Goal: Communication & Community: Answer question/provide support

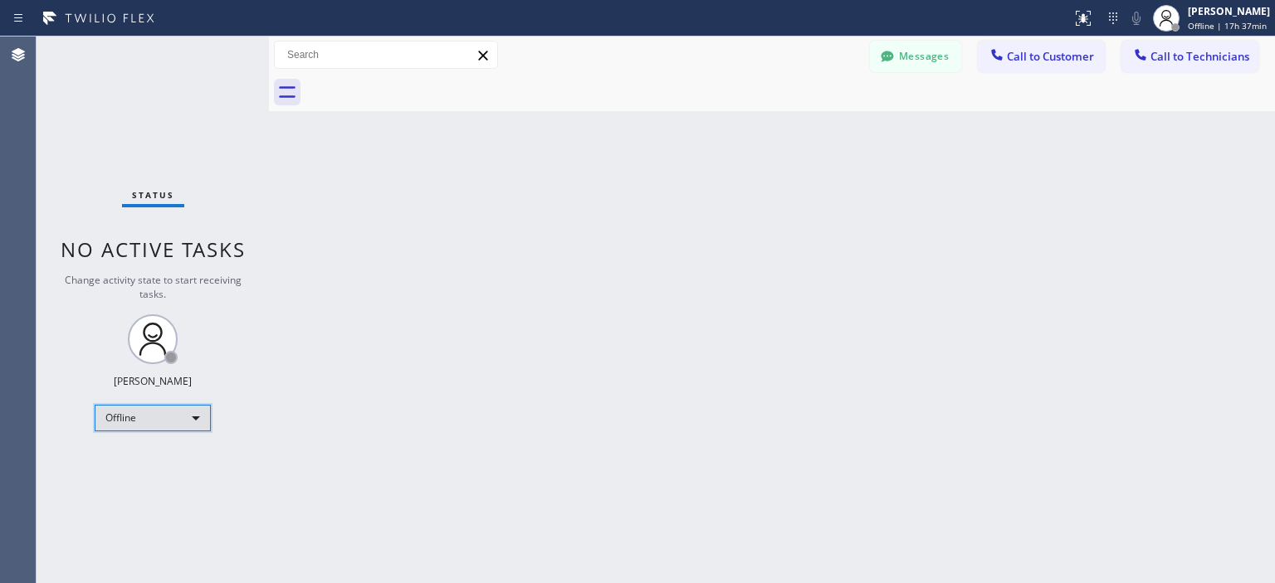
click at [160, 408] on div "Offline" at bounding box center [153, 418] width 116 height 27
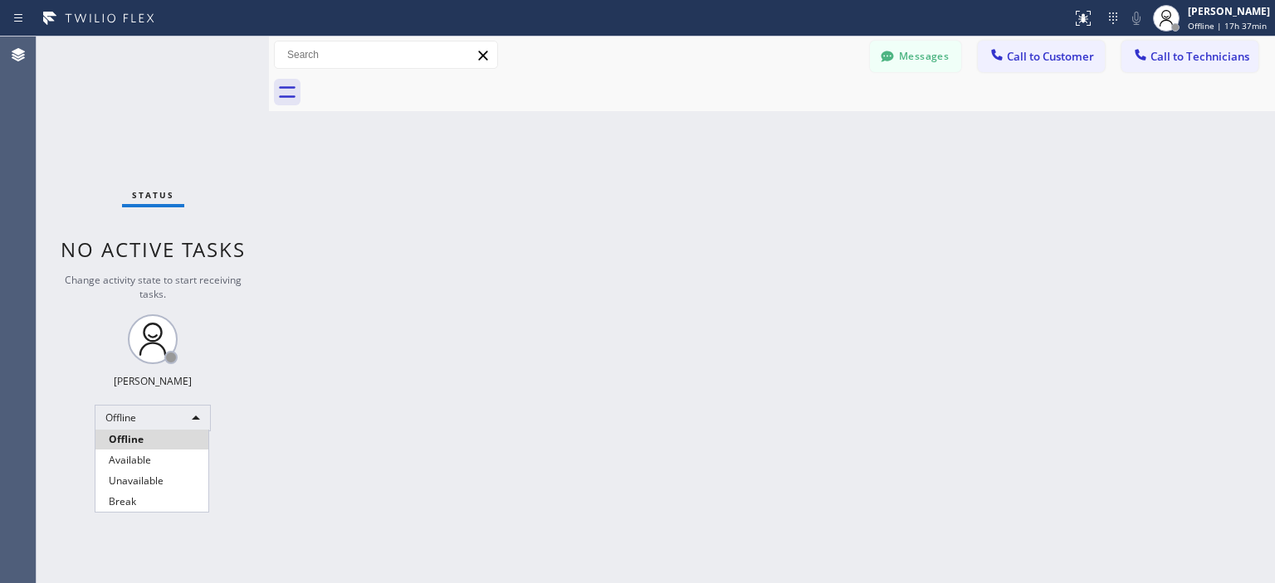
drag, startPoint x: 169, startPoint y: 456, endPoint x: 208, endPoint y: 168, distance: 289.8
click at [168, 438] on ul "Offline Available Unavailable Break" at bounding box center [152, 471] width 115 height 82
click at [158, 458] on li "Available" at bounding box center [151, 461] width 113 height 20
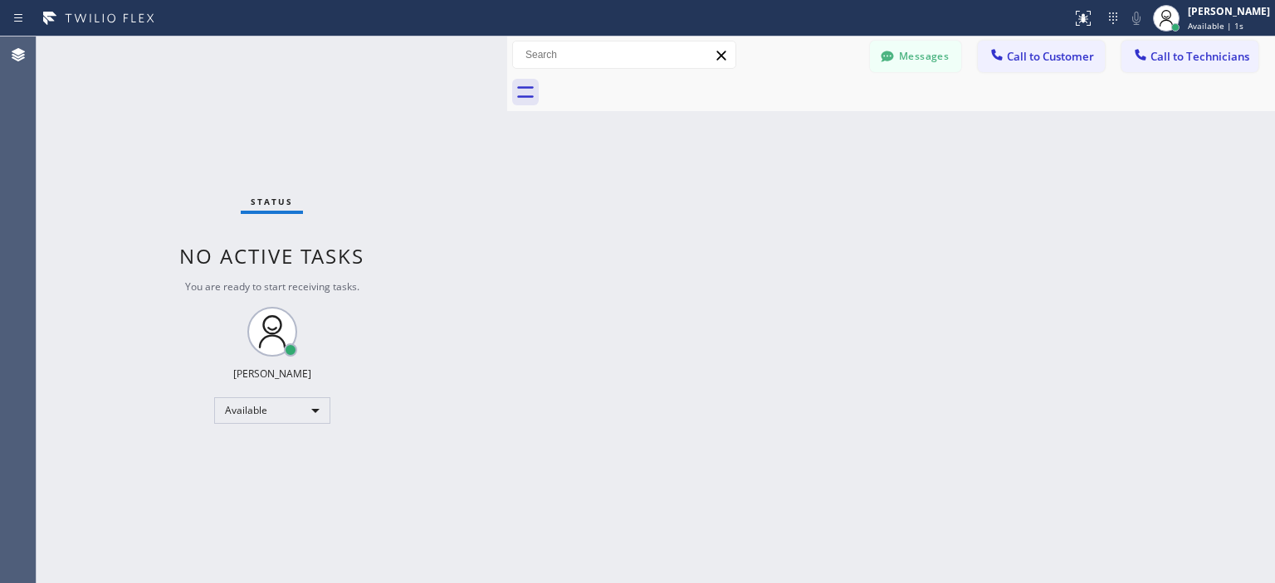
drag, startPoint x: 271, startPoint y: 116, endPoint x: 510, endPoint y: 119, distance: 239.1
click at [507, 119] on div at bounding box center [507, 310] width 0 height 547
click at [937, 51] on button "Messages" at bounding box center [915, 57] width 91 height 32
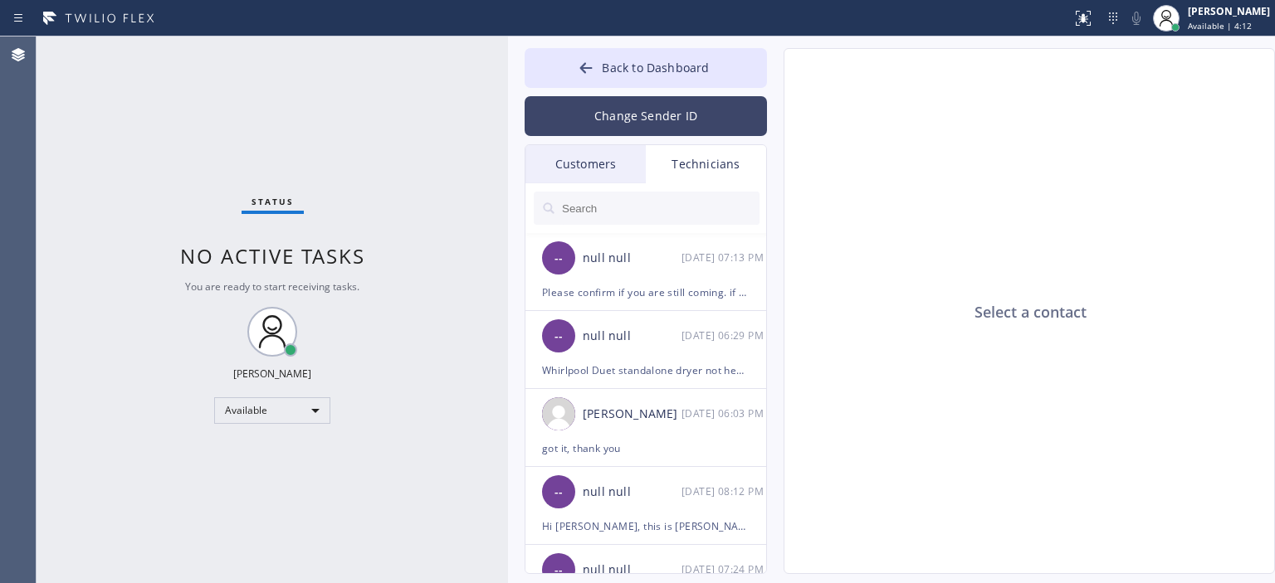
click at [658, 117] on button "Change Sender ID" at bounding box center [646, 116] width 242 height 40
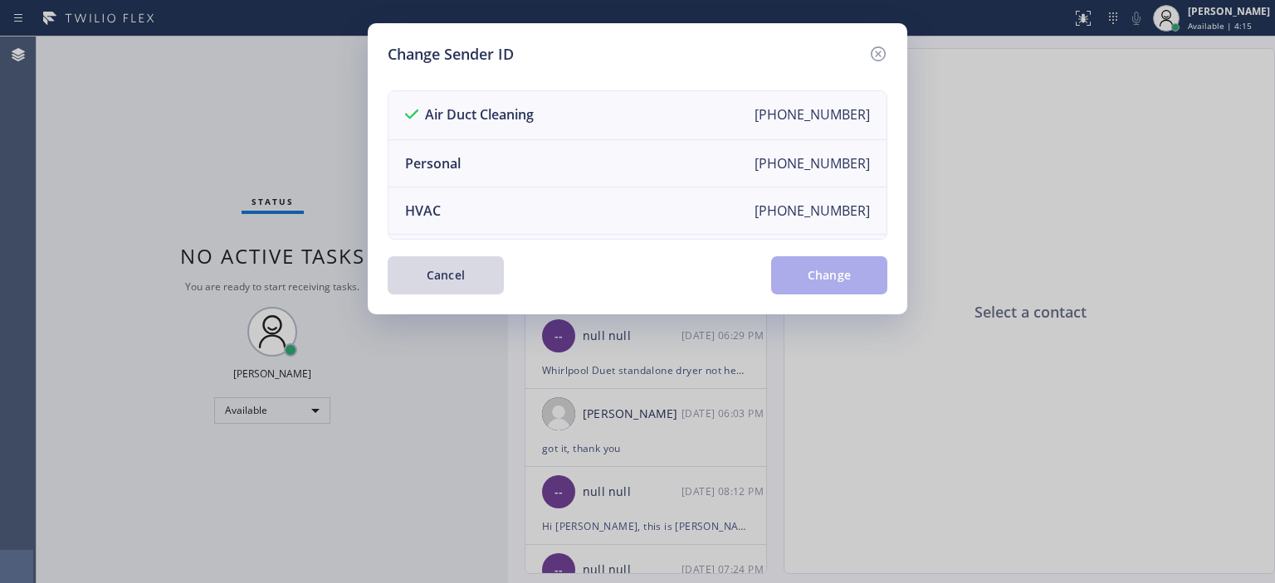
click at [865, 56] on div "Change Sender ID" at bounding box center [638, 54] width 500 height 22
click at [881, 51] on icon at bounding box center [878, 54] width 20 height 20
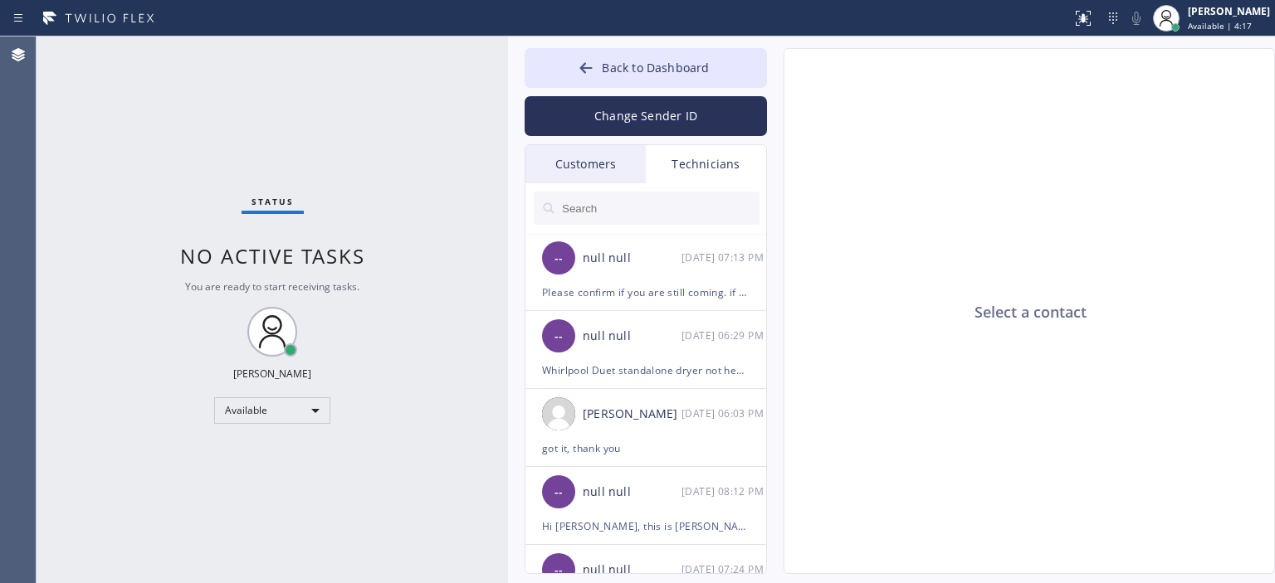
click at [620, 151] on div "Customers" at bounding box center [585, 164] width 120 height 38
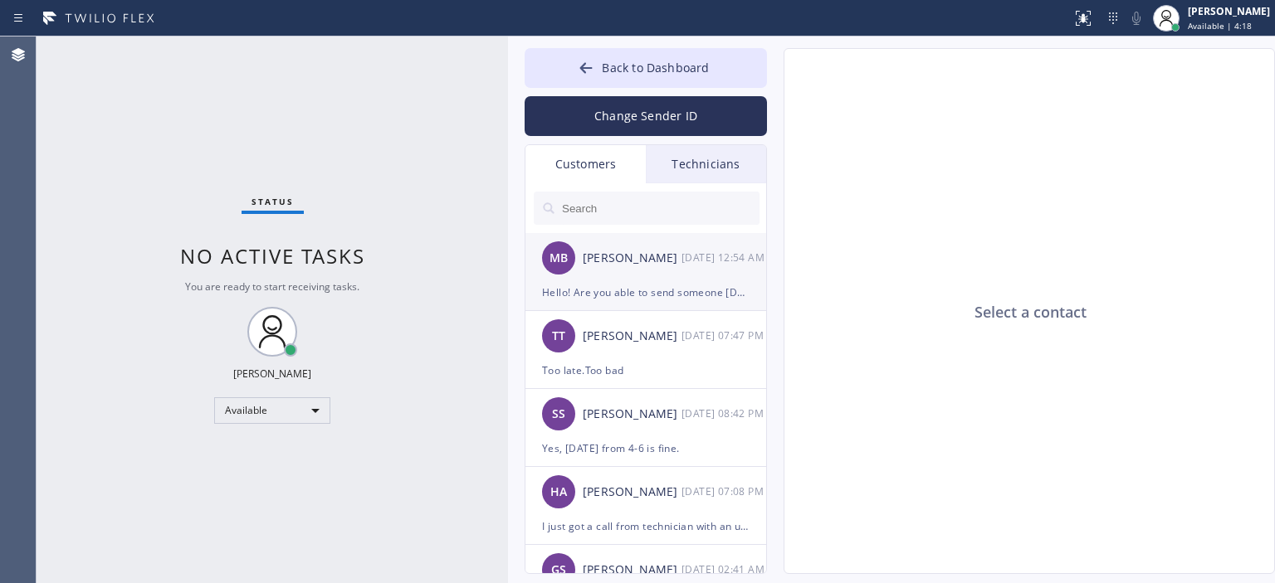
click at [667, 242] on div "MB [PERSON_NAME] [DATE] 12:54 AM" at bounding box center [646, 258] width 242 height 50
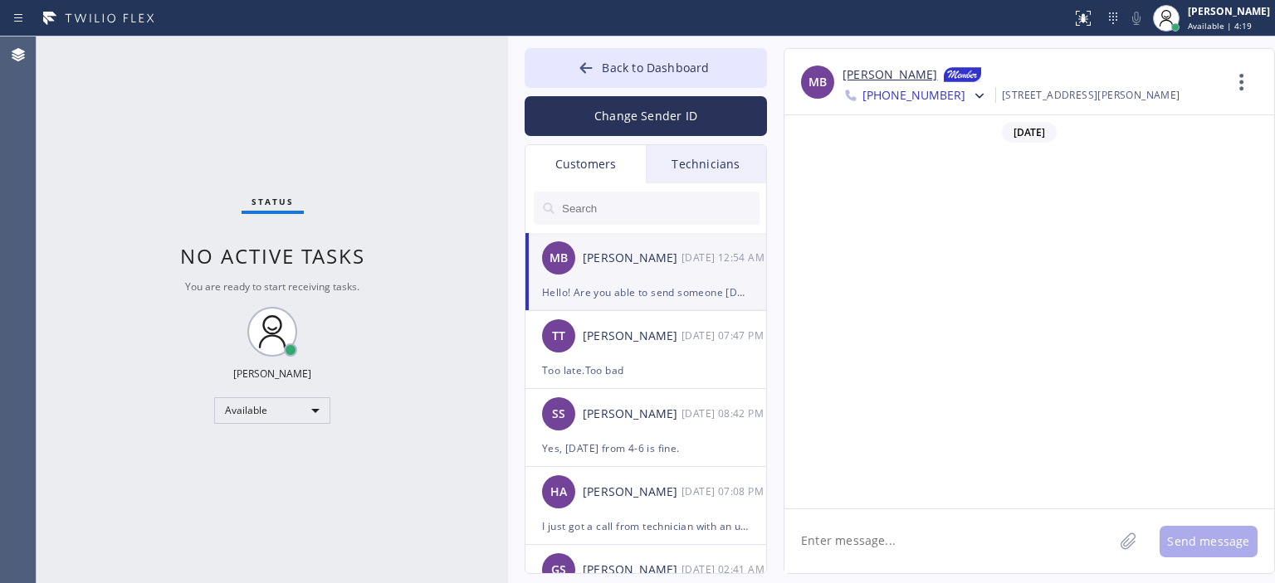
scroll to position [973, 0]
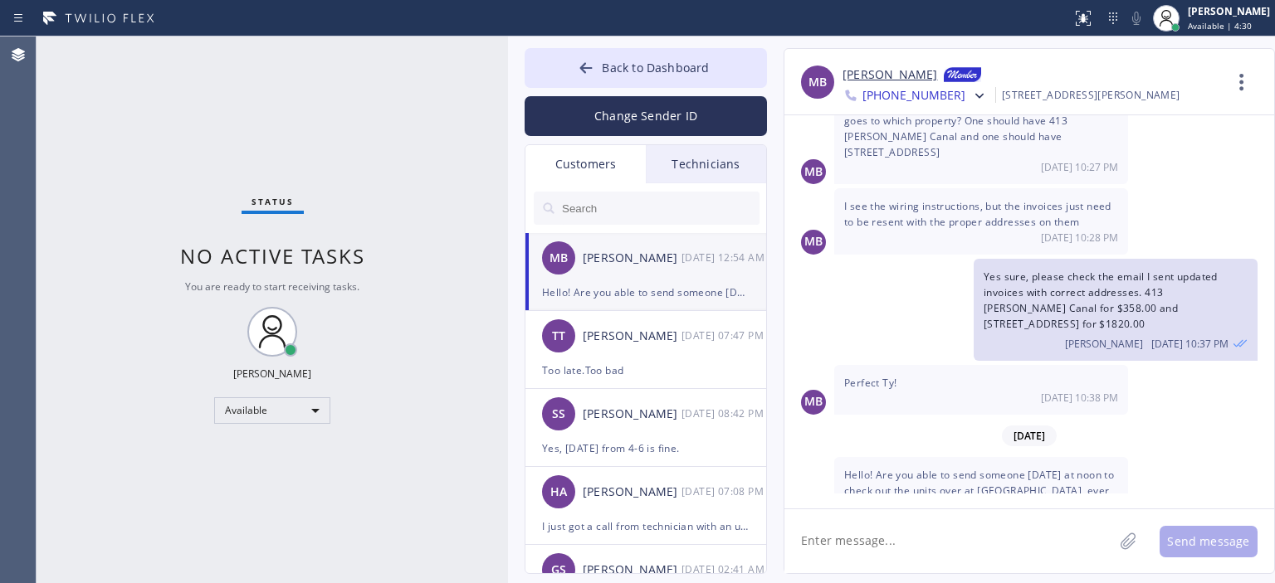
click at [913, 531] on textarea at bounding box center [948, 542] width 329 height 64
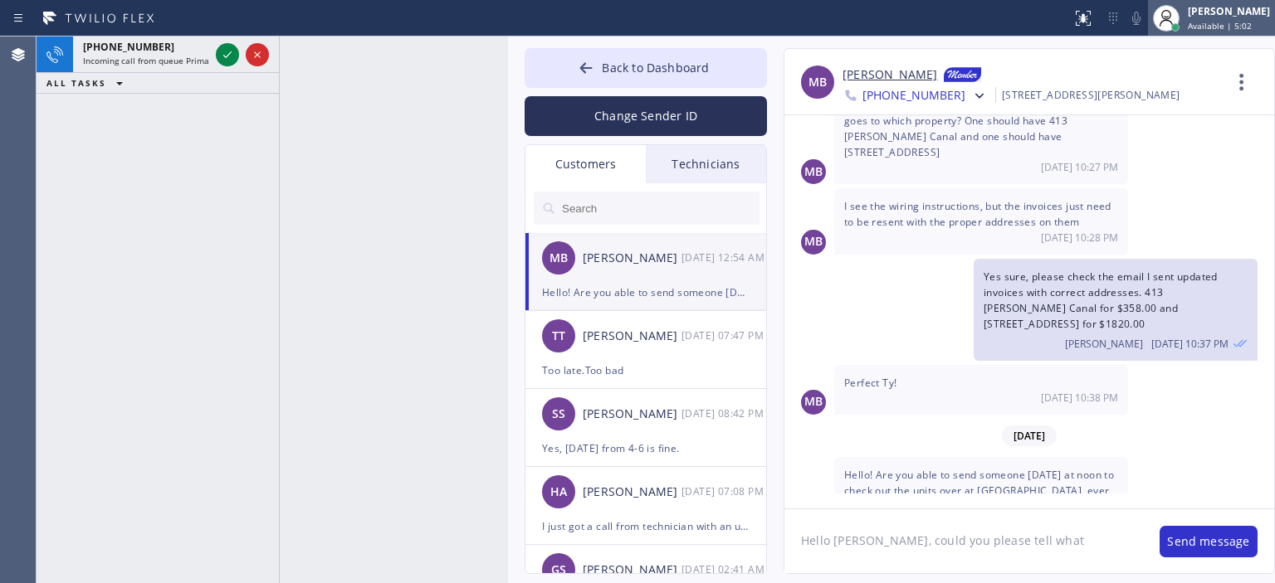
click at [1217, 25] on span "Available | 5:02" at bounding box center [1220, 26] width 64 height 12
drag, startPoint x: 279, startPoint y: 86, endPoint x: 421, endPoint y: 98, distance: 142.4
click at [421, 98] on div "[PHONE_NUMBER] Incoming call from queue Primary ADC ALL TASKS ALL TASKS ACTIVE …" at bounding box center [272, 310] width 471 height 547
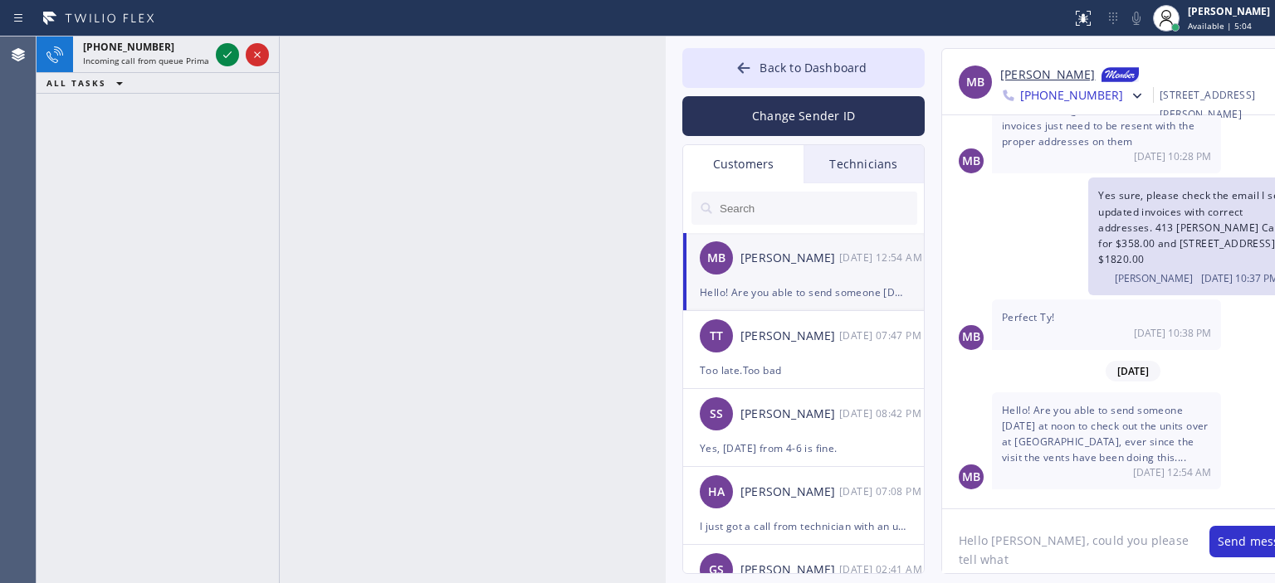
drag, startPoint x: 505, startPoint y: 88, endPoint x: 664, endPoint y: 86, distance: 159.4
click at [666, 86] on div at bounding box center [666, 310] width 0 height 547
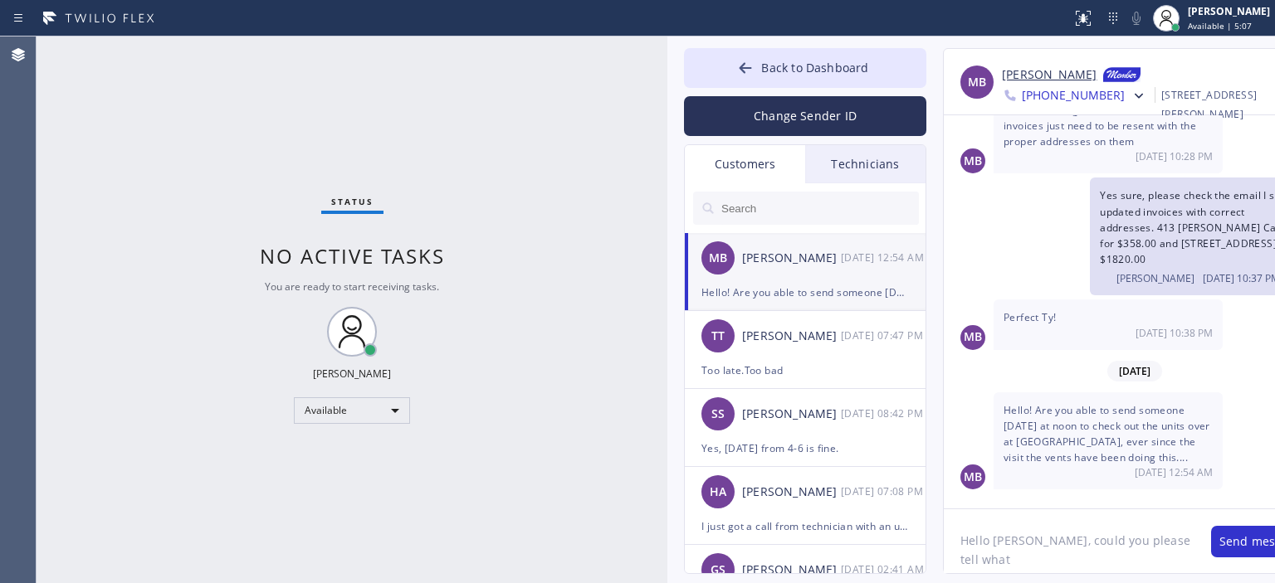
drag, startPoint x: 279, startPoint y: 95, endPoint x: 427, endPoint y: 98, distance: 148.6
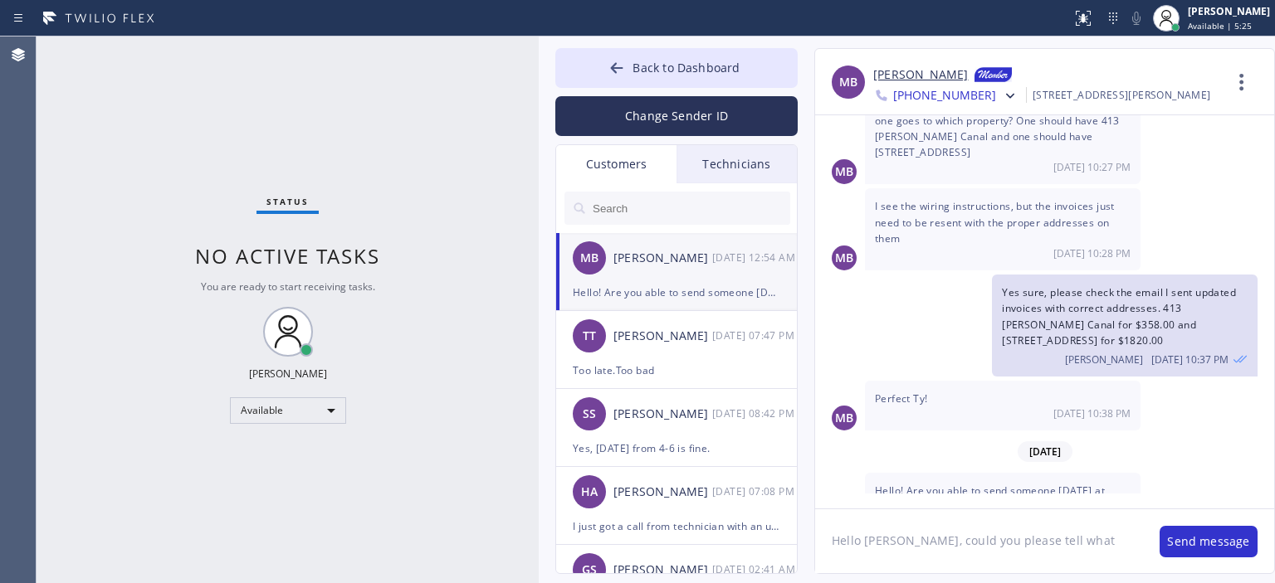
drag, startPoint x: 667, startPoint y: 59, endPoint x: 530, endPoint y: 51, distance: 136.4
click at [539, 51] on div at bounding box center [539, 310] width 0 height 547
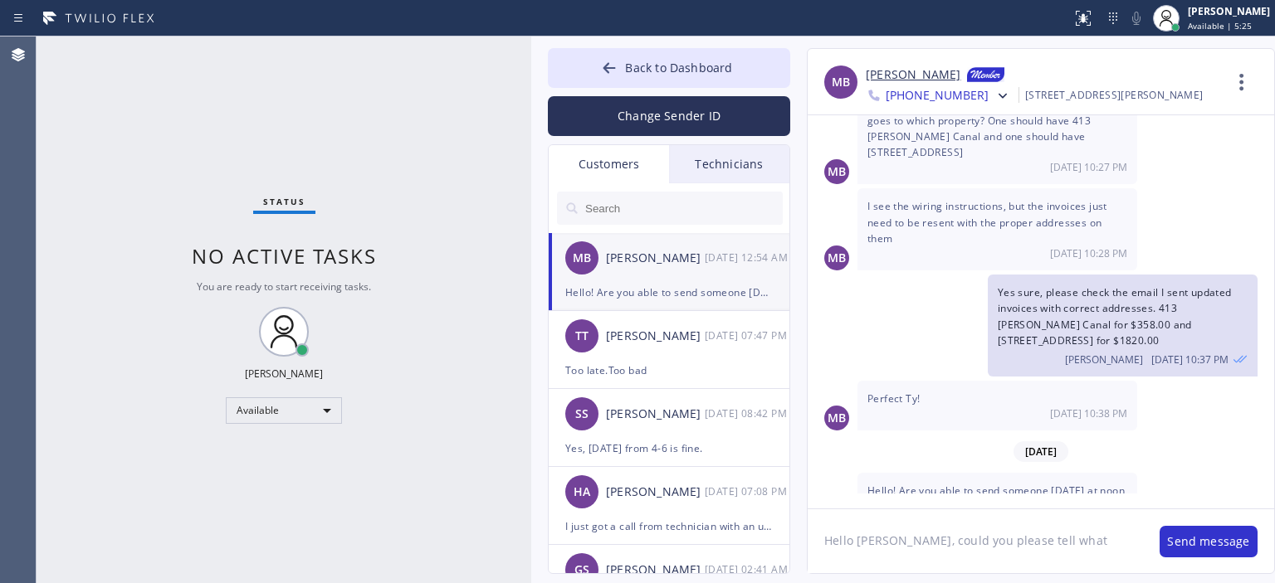
scroll to position [1020, 0]
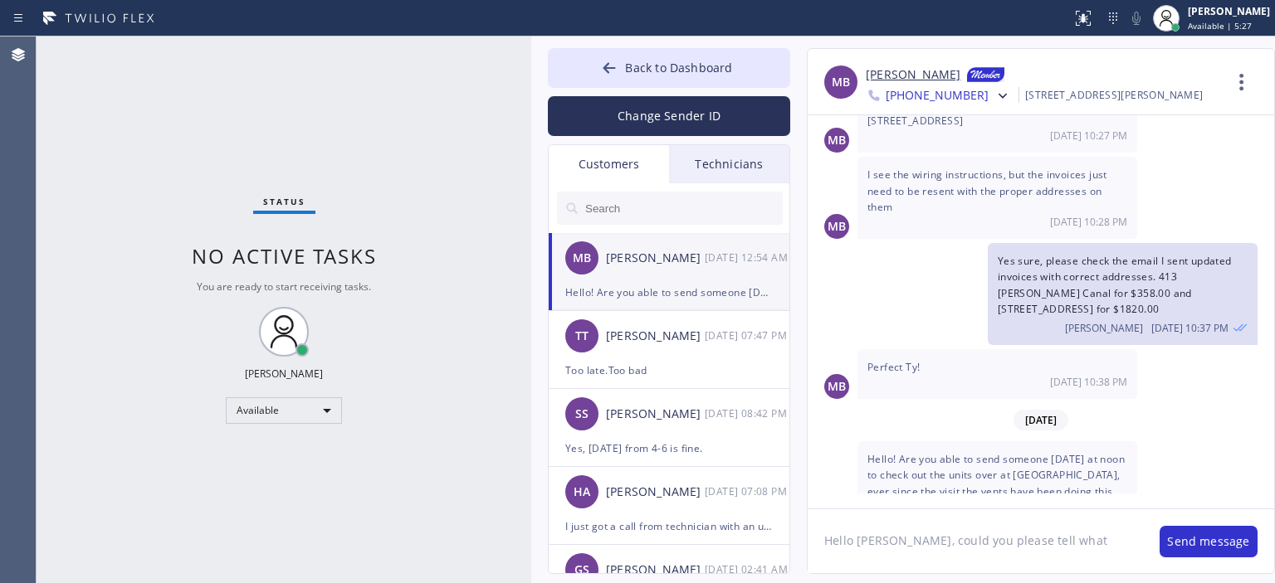
click at [1069, 547] on textarea "Hello [PERSON_NAME], could you please tell what" at bounding box center [975, 542] width 335 height 64
drag, startPoint x: 911, startPoint y: 564, endPoint x: 807, endPoint y: 520, distance: 113.5
click at [808, 520] on textarea "Hello [PERSON_NAME], could you please tell what's the issues with units? Meanhw…" at bounding box center [975, 542] width 335 height 64
type textarea "Hello [PERSON_NAME], could you please tell what's the issues with units? Meanhw…"
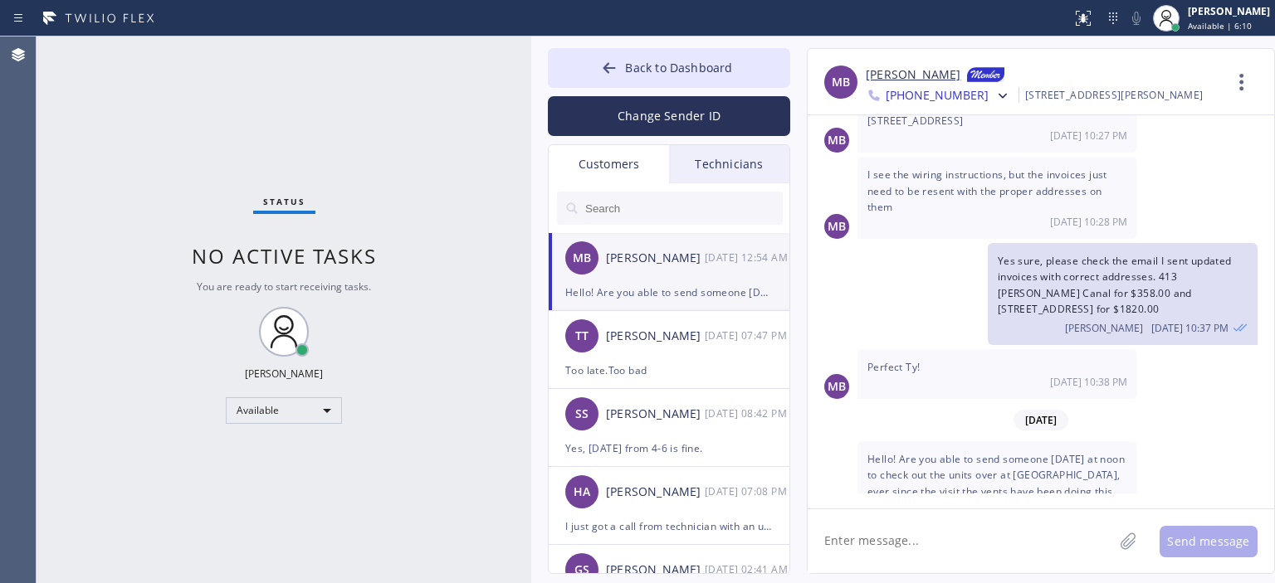
paste textarea "Hello [PERSON_NAME], could you please tell what's the issues with units? Meanwh…"
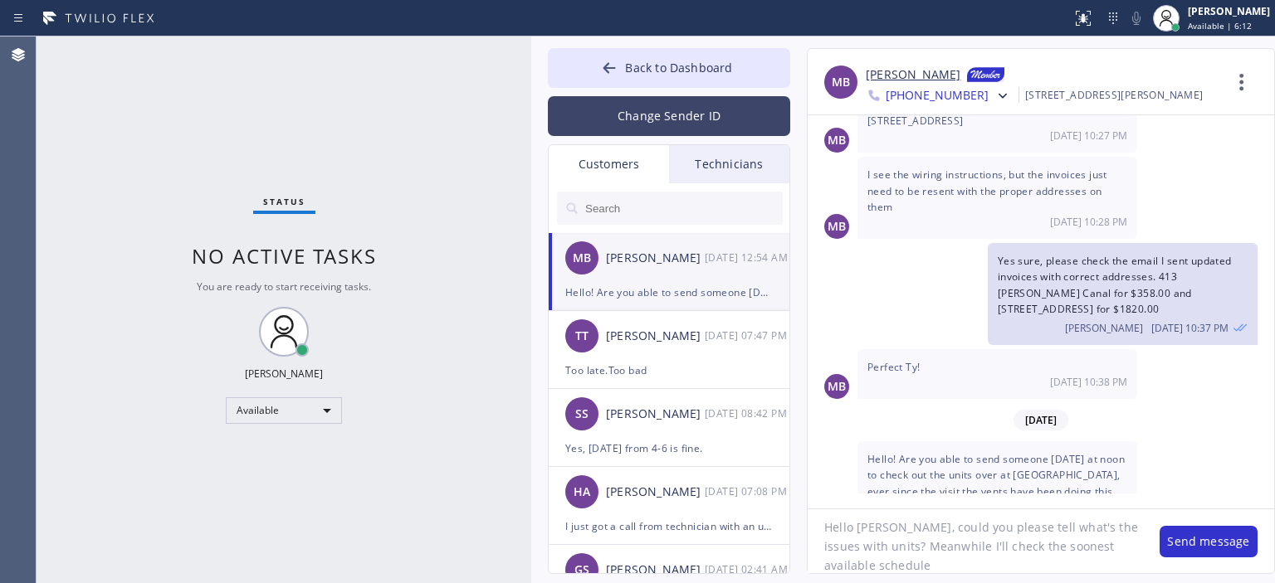
type textarea "Hello [PERSON_NAME], could you please tell what's the issues with units? Meanwh…"
click at [664, 106] on button "Change Sender ID" at bounding box center [669, 116] width 242 height 40
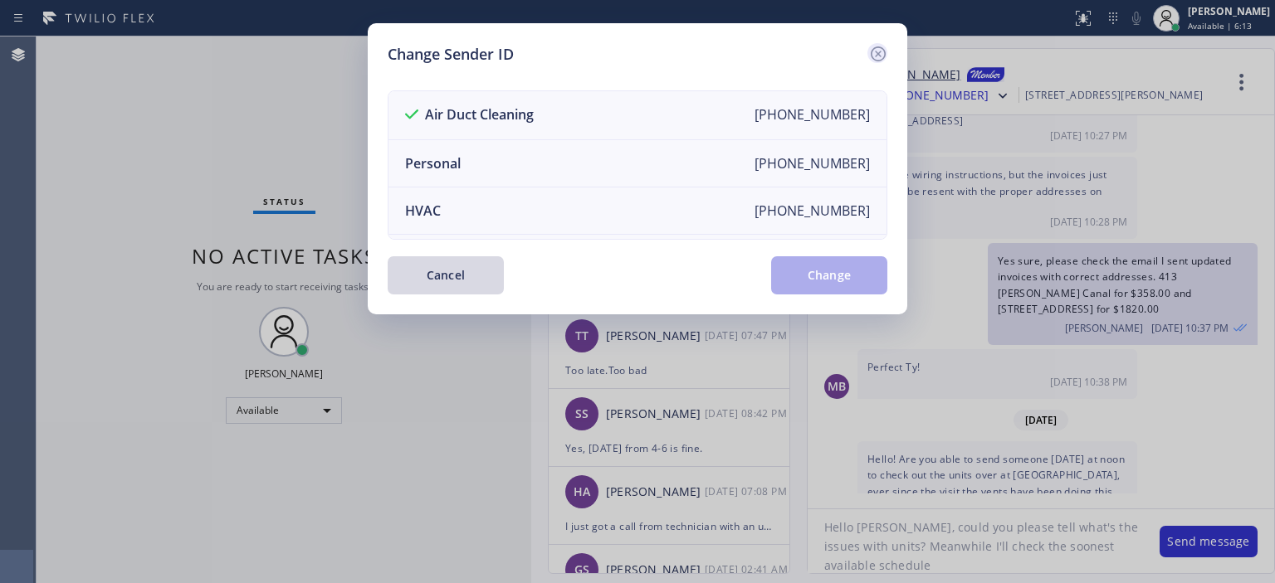
click at [880, 51] on icon at bounding box center [878, 54] width 20 height 20
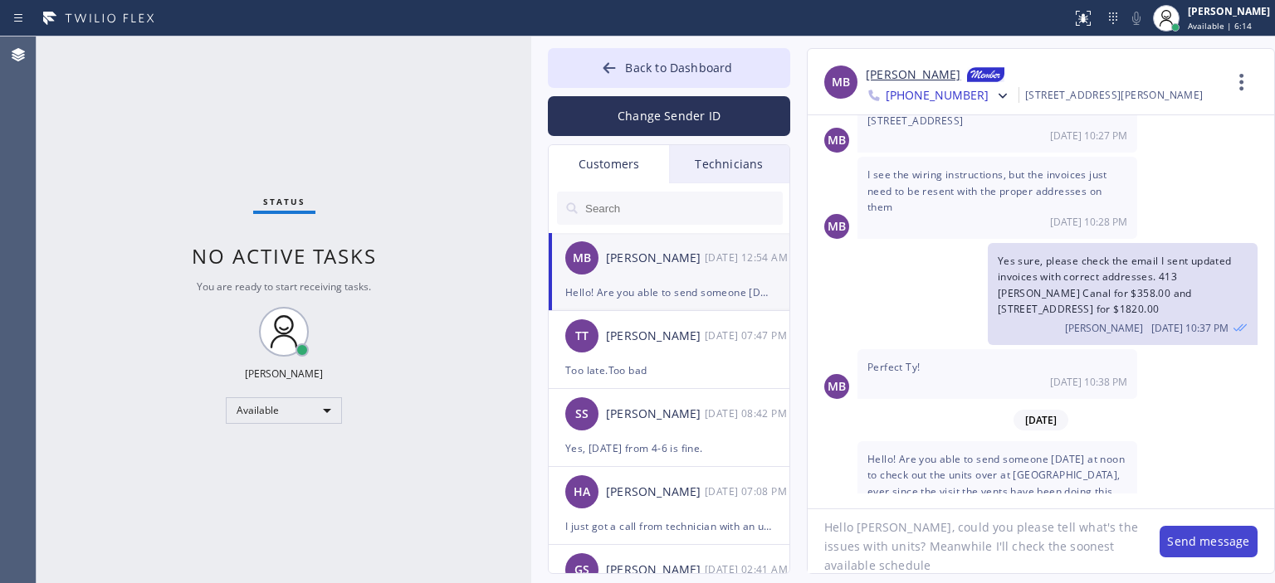
click at [1214, 538] on button "Send message" at bounding box center [1209, 542] width 98 height 32
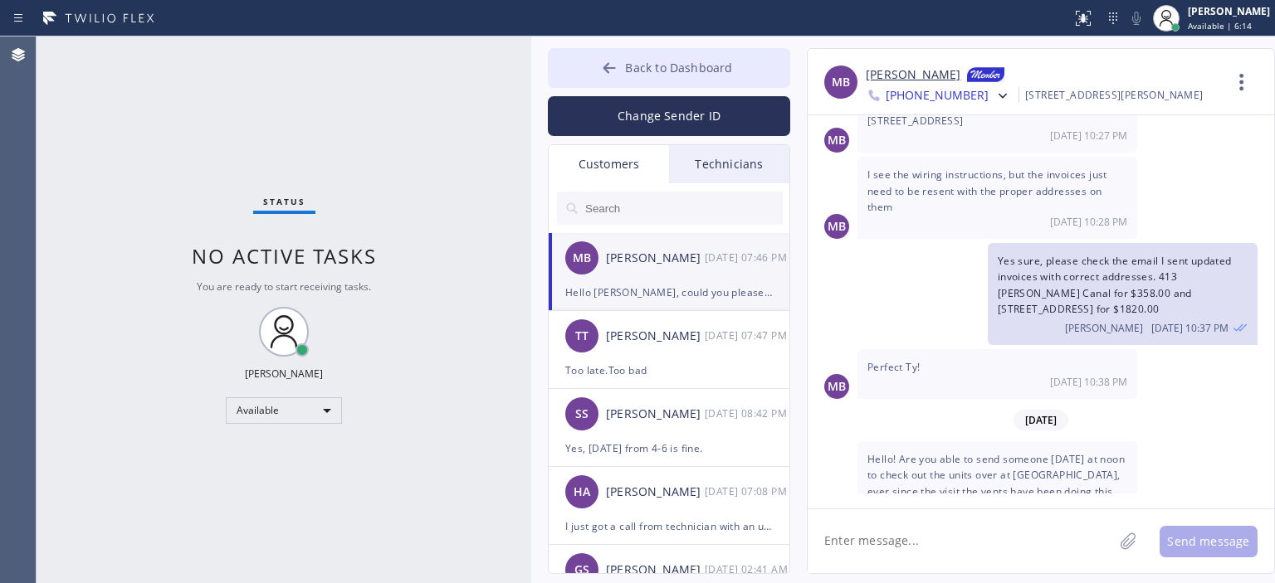
scroll to position [1346, 0]
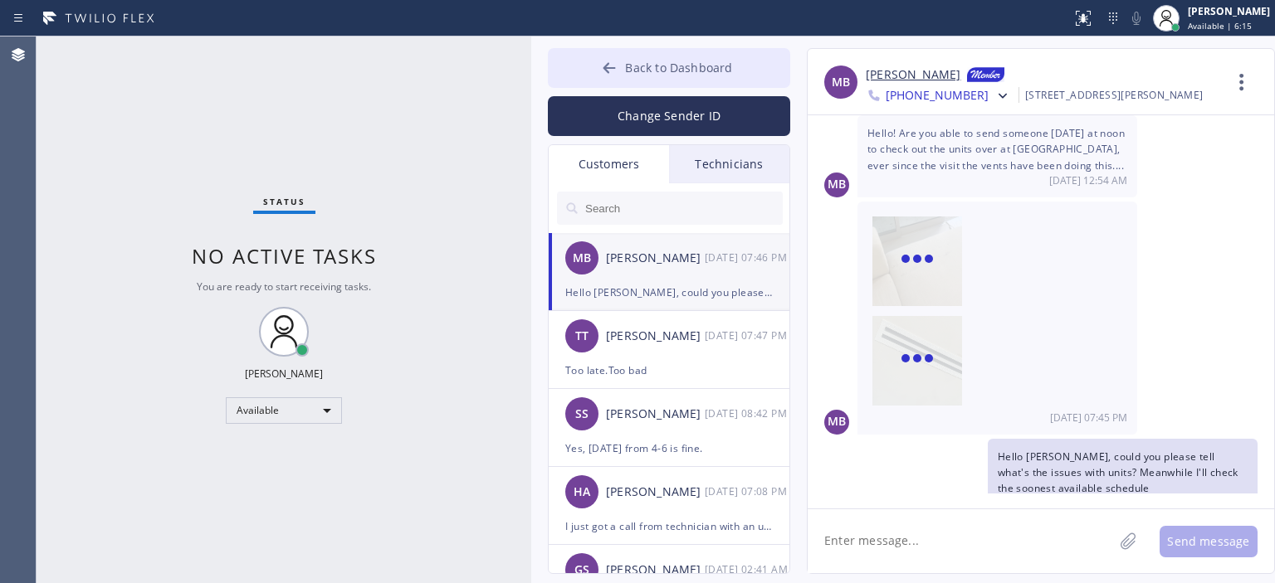
click at [604, 68] on icon at bounding box center [609, 68] width 17 height 17
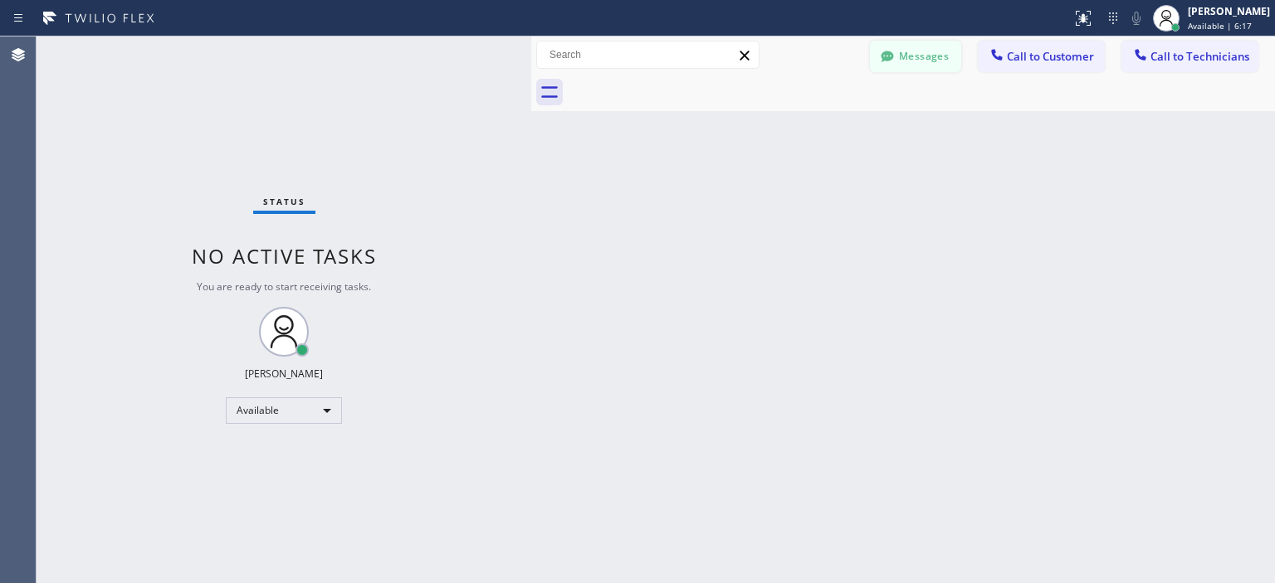
click at [930, 62] on button "Messages" at bounding box center [915, 57] width 91 height 32
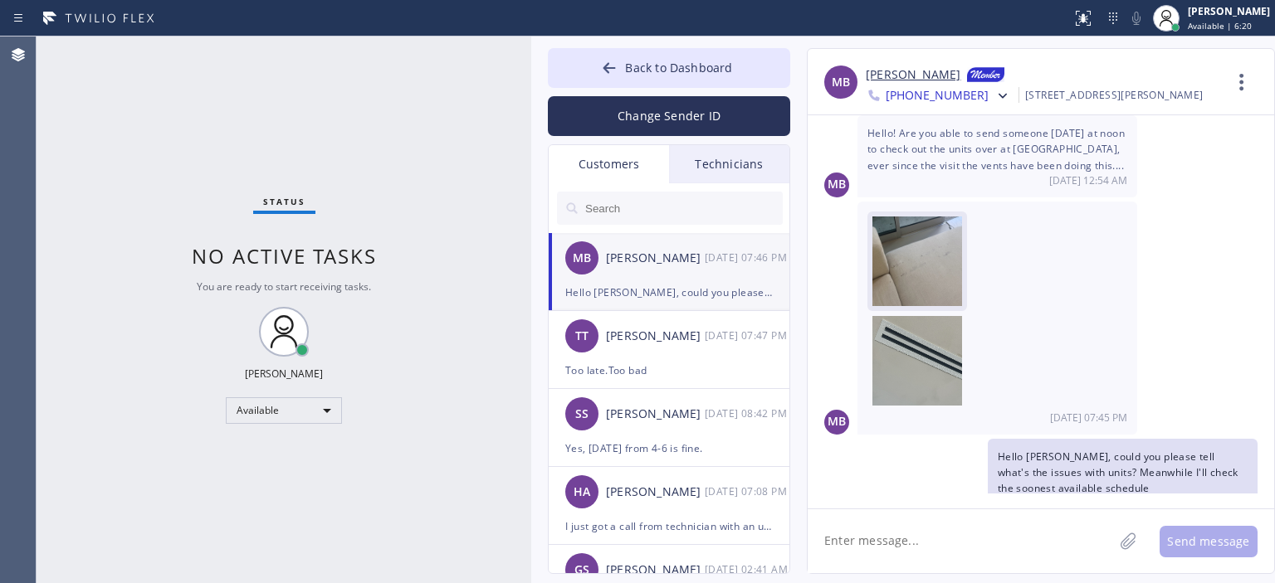
click at [925, 245] on img at bounding box center [922, 262] width 100 height 90
click at [911, 348] on img at bounding box center [922, 361] width 100 height 90
click at [885, 532] on textarea at bounding box center [960, 542] width 305 height 64
type textarea "Oh okay I received the pictures"
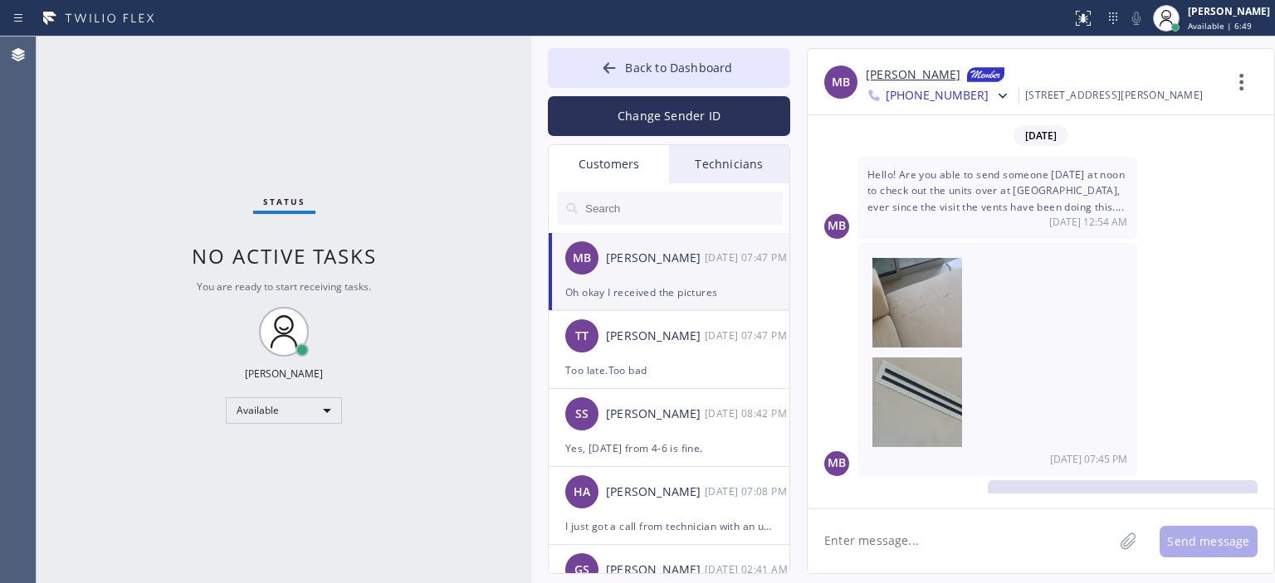
scroll to position [1252, 0]
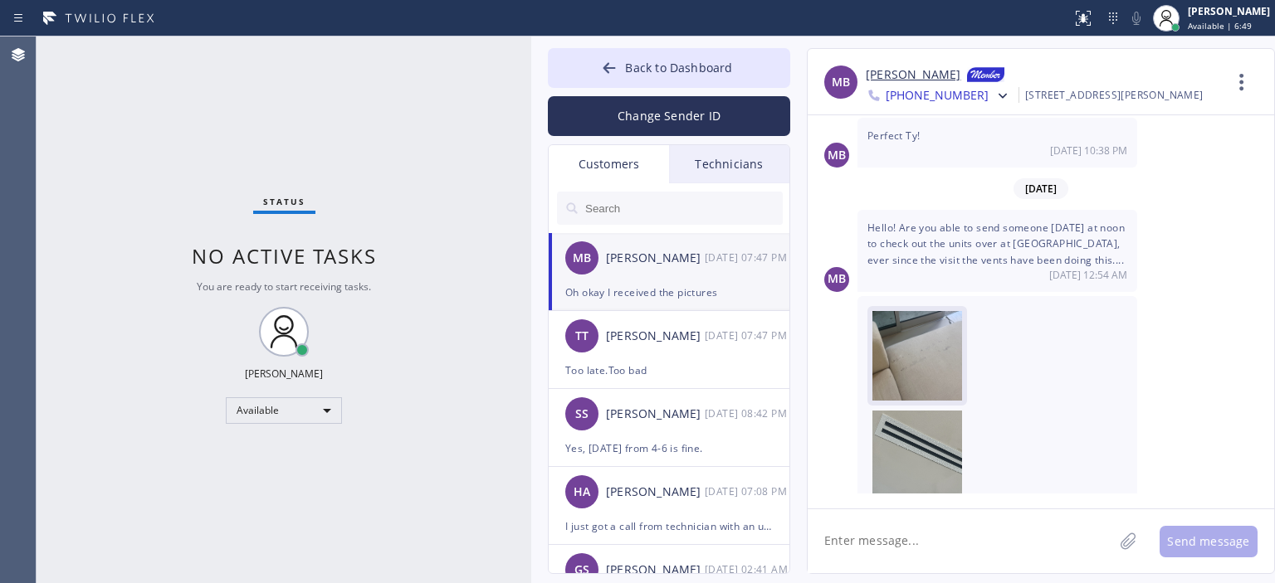
click at [933, 320] on img at bounding box center [922, 356] width 100 height 90
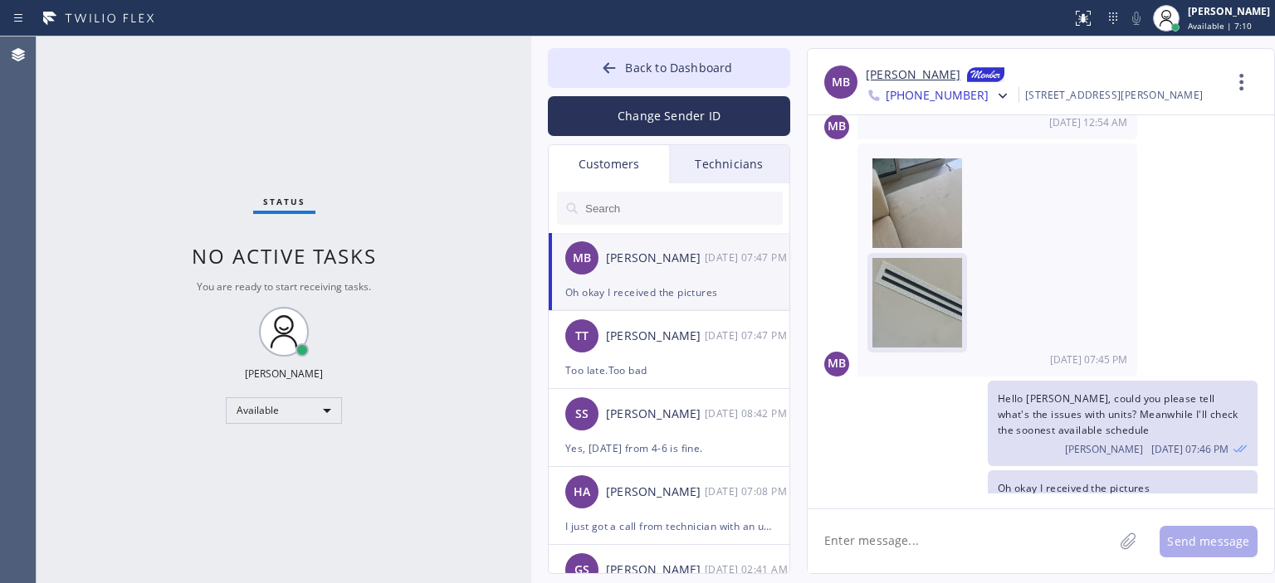
drag, startPoint x: 912, startPoint y: 237, endPoint x: 887, endPoint y: 261, distance: 34.1
click at [887, 261] on img at bounding box center [922, 303] width 100 height 90
click at [704, 395] on div "SS [PERSON_NAME] [DATE] 08:42 PM" at bounding box center [670, 414] width 242 height 50
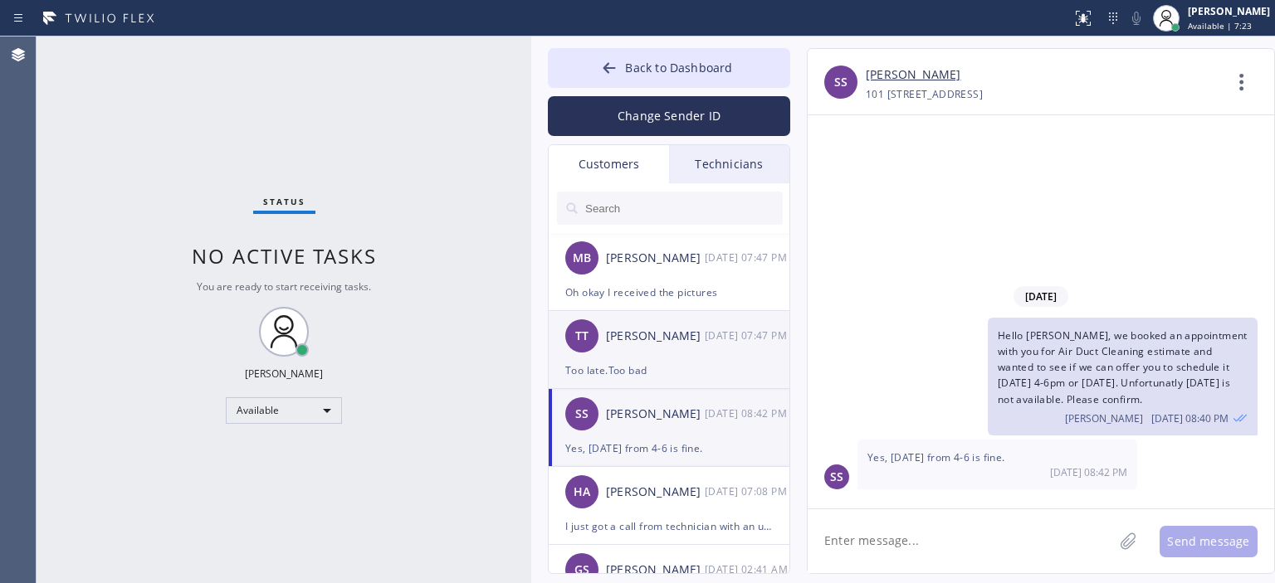
scroll to position [0, 0]
click at [704, 356] on div "TT [PERSON_NAME] [DATE] 07:47 PM" at bounding box center [670, 336] width 242 height 50
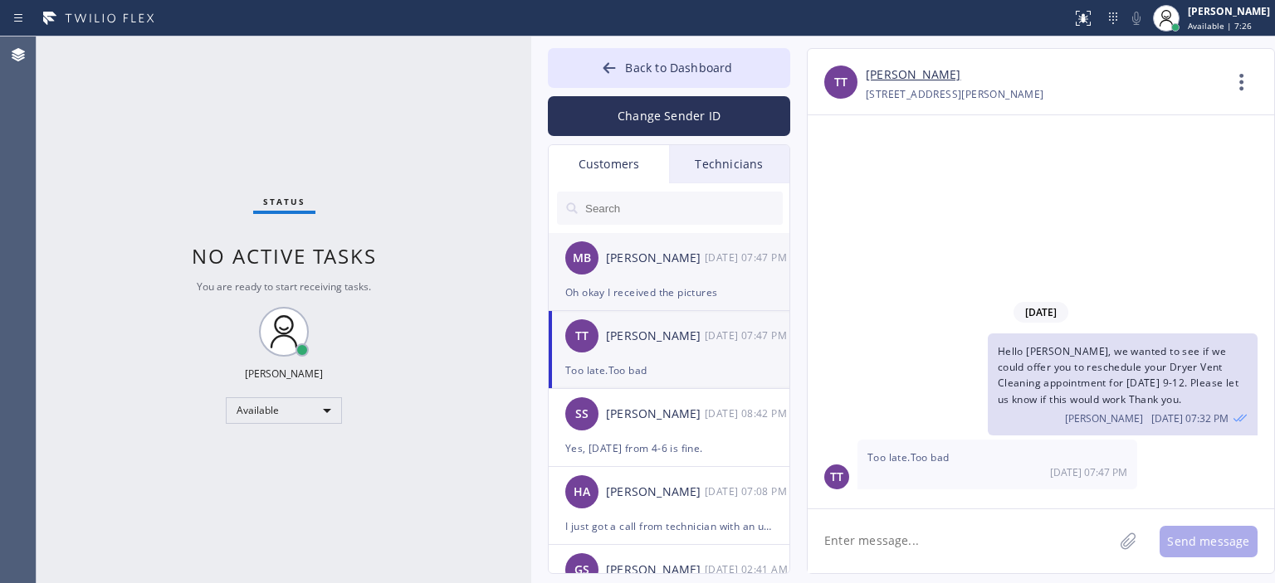
click at [705, 280] on div "MB [PERSON_NAME] [DATE] 07:47 PM" at bounding box center [670, 258] width 242 height 50
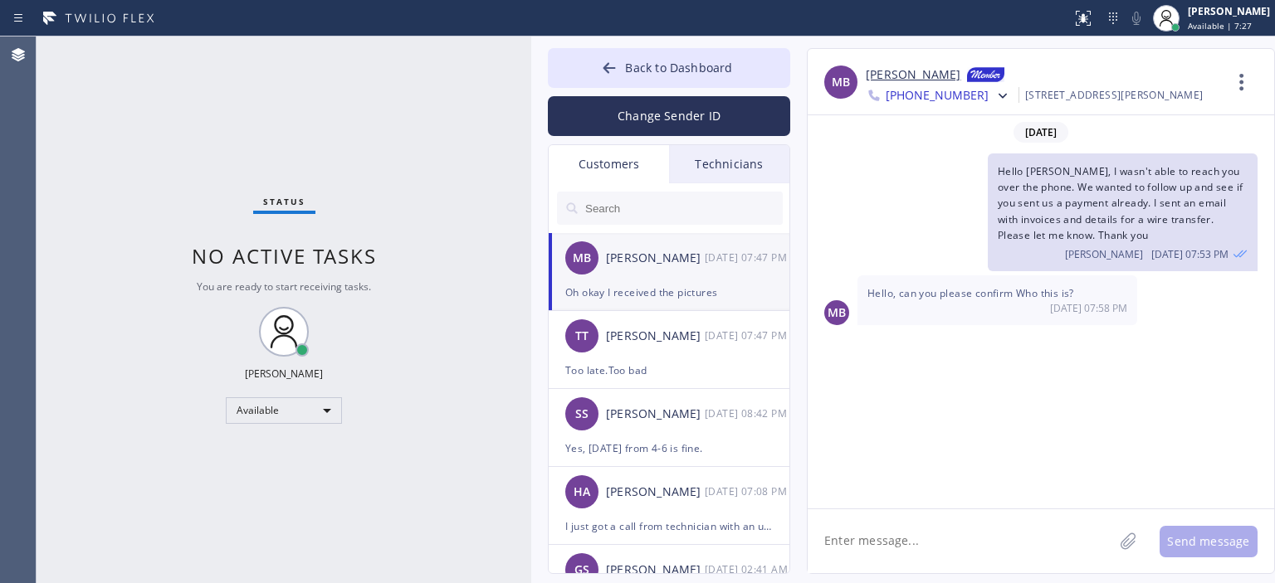
scroll to position [1404, 0]
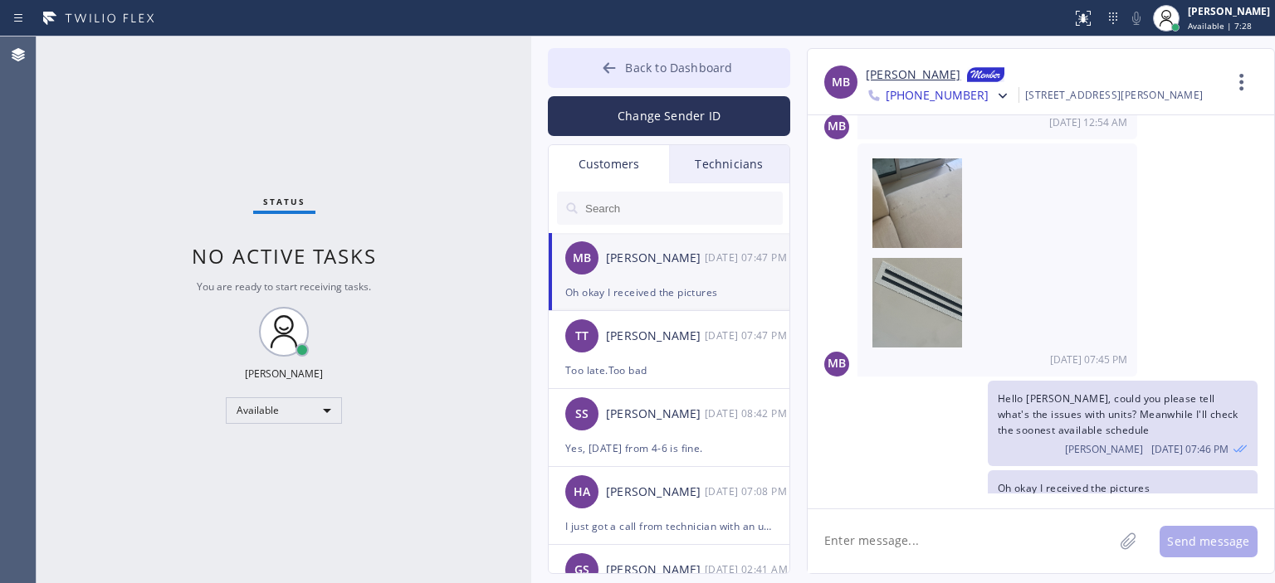
click at [618, 59] on button "Back to Dashboard" at bounding box center [669, 68] width 242 height 40
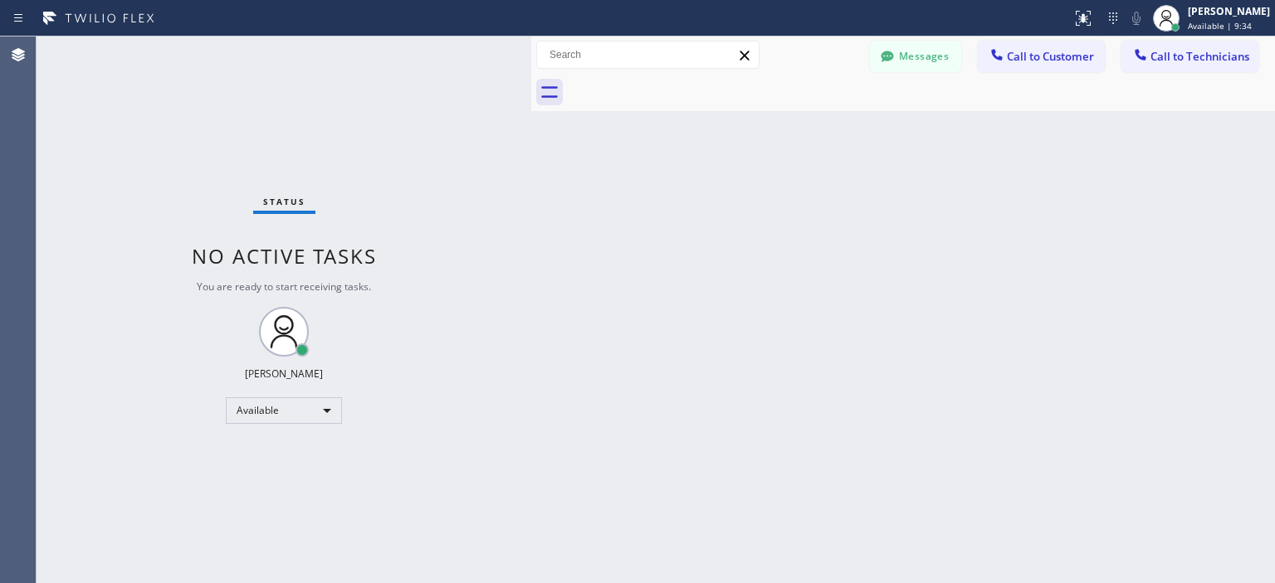
click at [1246, 202] on div "Back to Dashboard Change Sender ID Customers Technicians MB [PERSON_NAME] [DATE…" at bounding box center [903, 310] width 744 height 547
click at [932, 57] on button "Messages" at bounding box center [915, 57] width 91 height 32
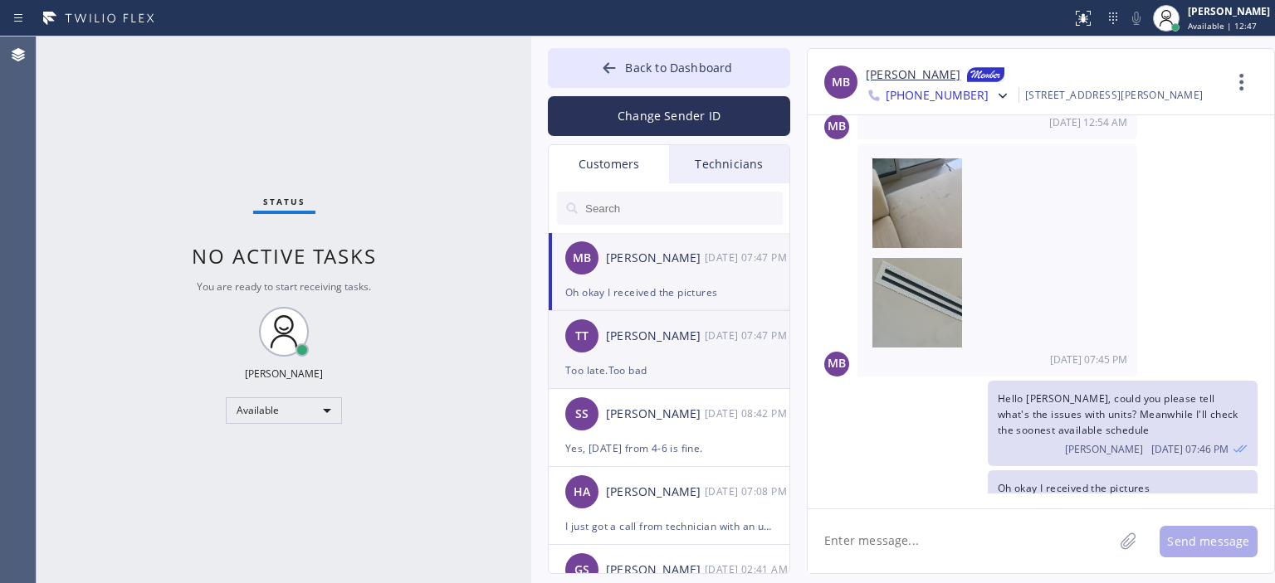
click at [715, 352] on div "TT [PERSON_NAME] [DATE] 07:47 PM" at bounding box center [670, 336] width 242 height 50
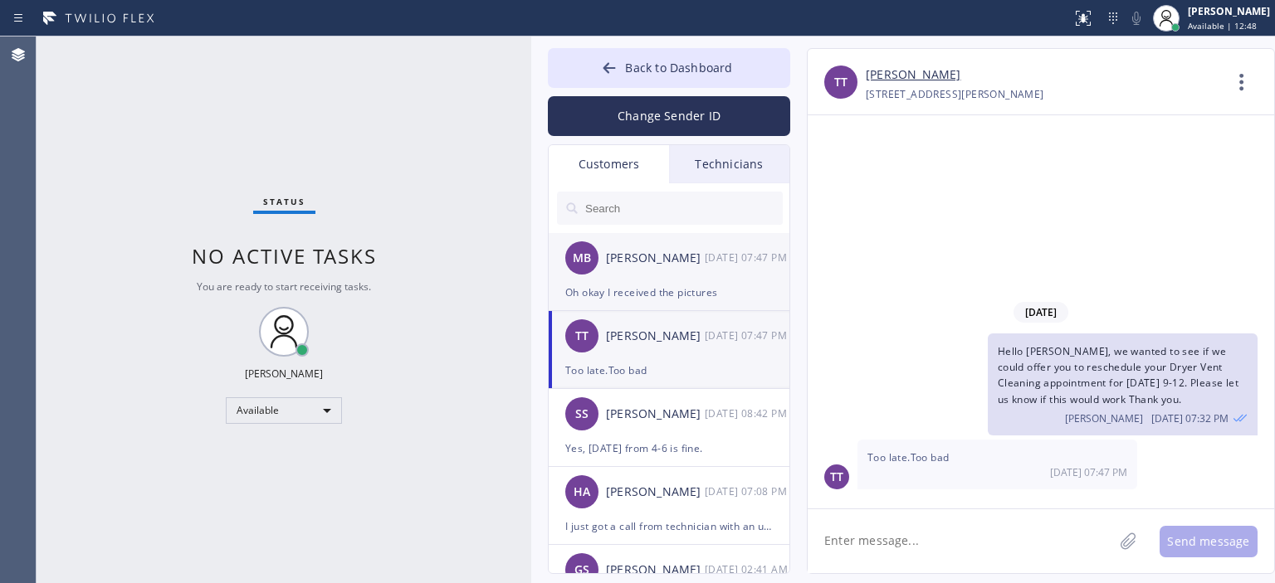
scroll to position [0, 0]
click at [714, 295] on div "Oh okay I received the pictures" at bounding box center [669, 292] width 208 height 19
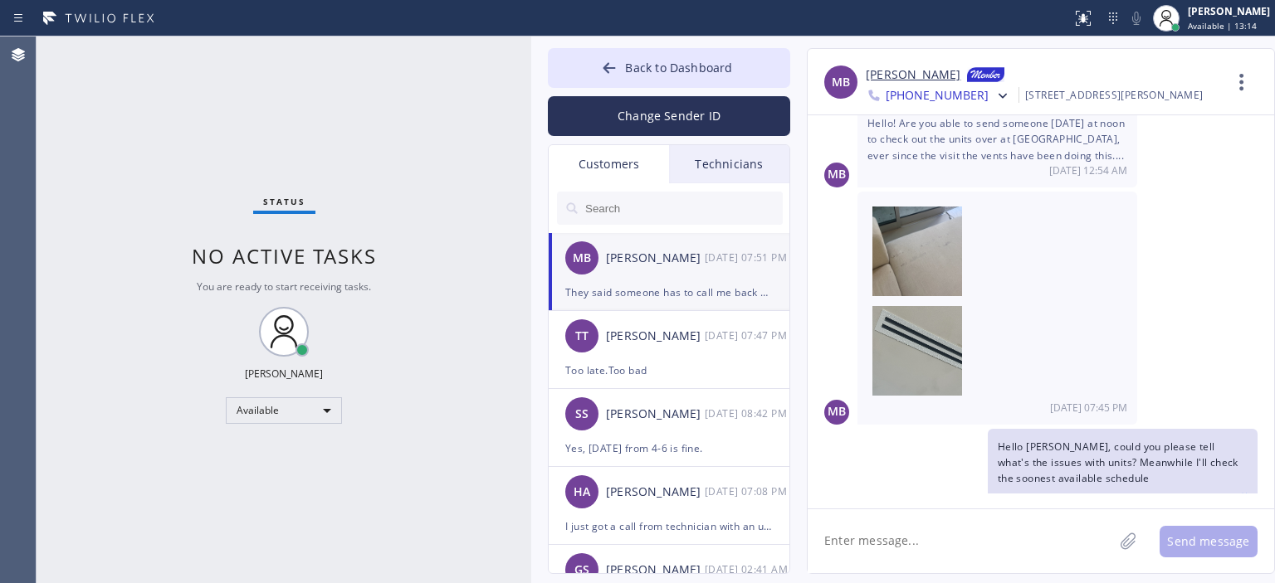
scroll to position [1355, 0]
click at [917, 227] on img at bounding box center [922, 253] width 100 height 90
click at [911, 322] on img at bounding box center [922, 353] width 100 height 90
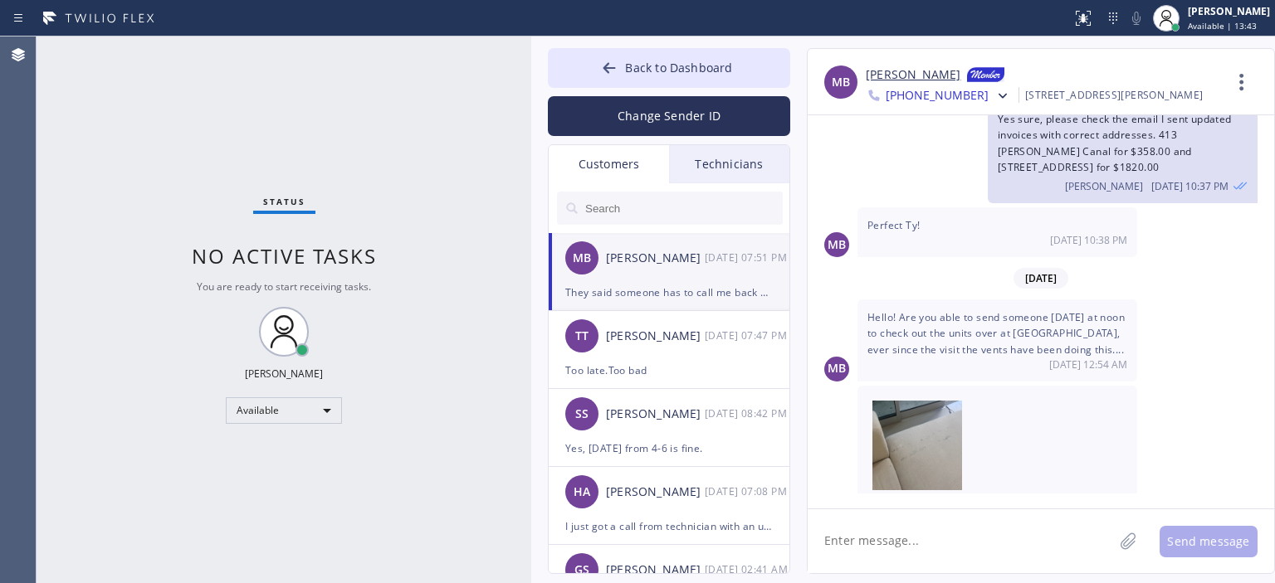
scroll to position [1168, 0]
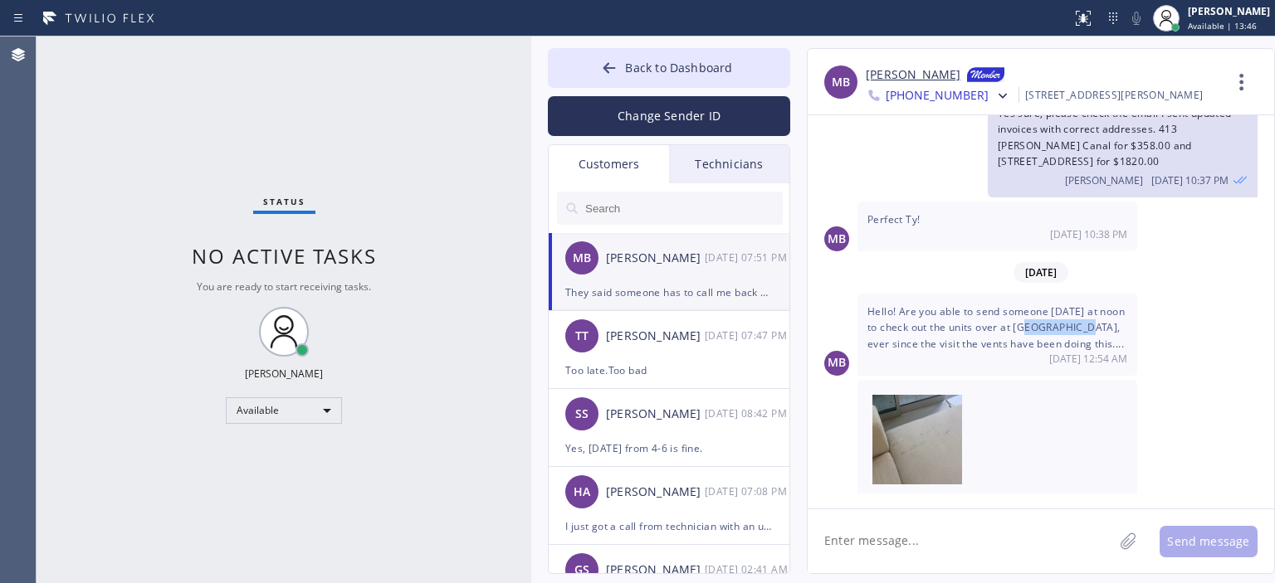
drag, startPoint x: 1046, startPoint y: 296, endPoint x: 1106, endPoint y: 301, distance: 60.8
click at [1106, 305] on span "Hello! Are you able to send someone [DATE] at noon to check out the units over …" at bounding box center [995, 328] width 257 height 46
copy span "640 [GEOGRAPHIC_DATA]"
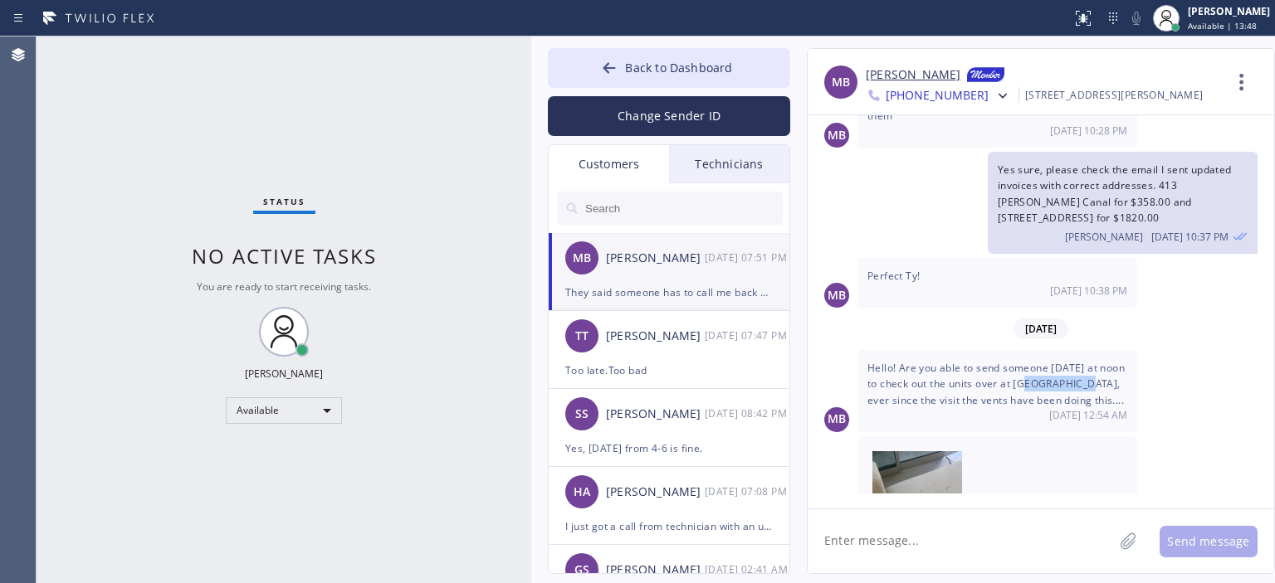
scroll to position [1111, 0]
drag, startPoint x: 64, startPoint y: 124, endPoint x: 71, endPoint y: 115, distance: 10.6
click at [64, 124] on div "Status No active tasks You are ready to start receiving tasks. [PERSON_NAME] Av…" at bounding box center [284, 310] width 495 height 547
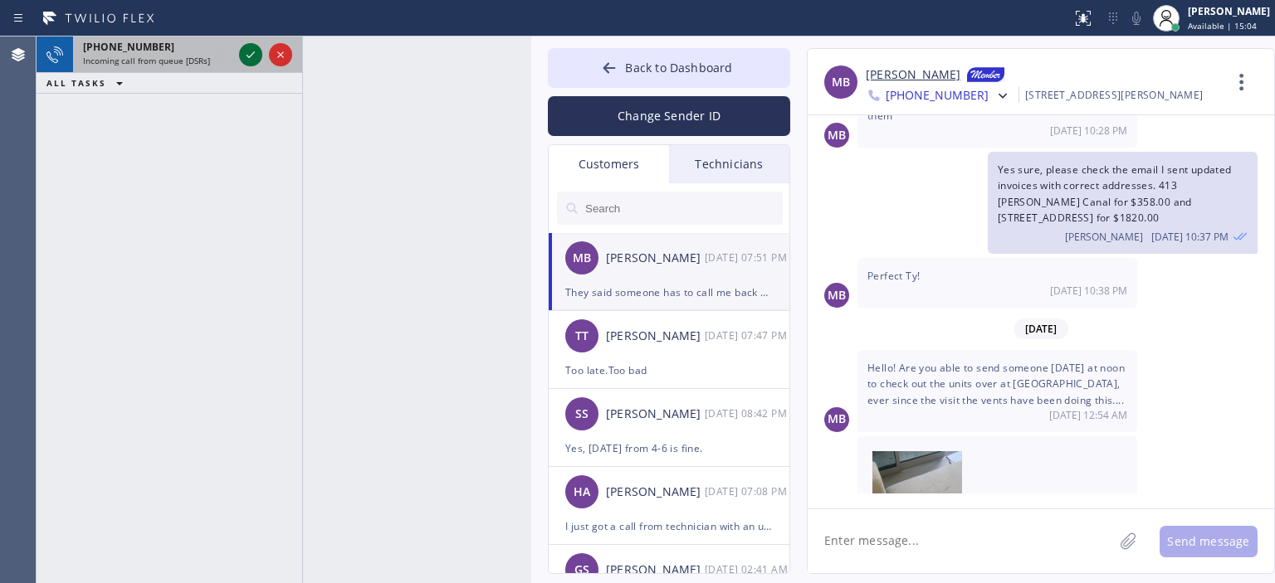
click at [250, 56] on icon at bounding box center [251, 54] width 8 height 7
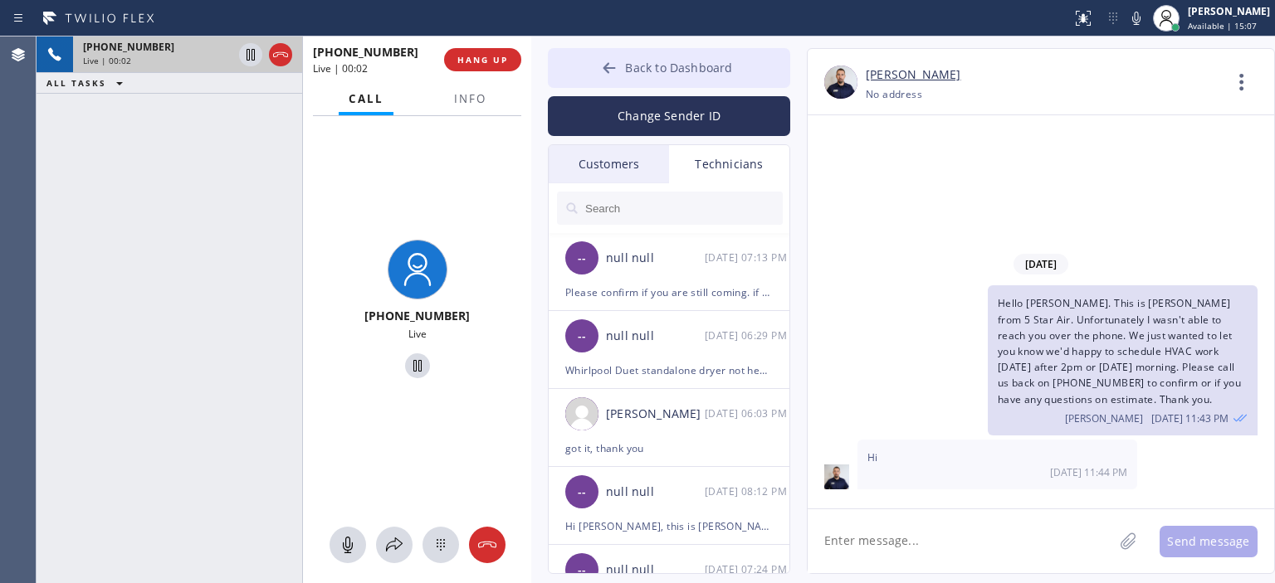
click at [586, 69] on button "Back to Dashboard" at bounding box center [669, 68] width 242 height 40
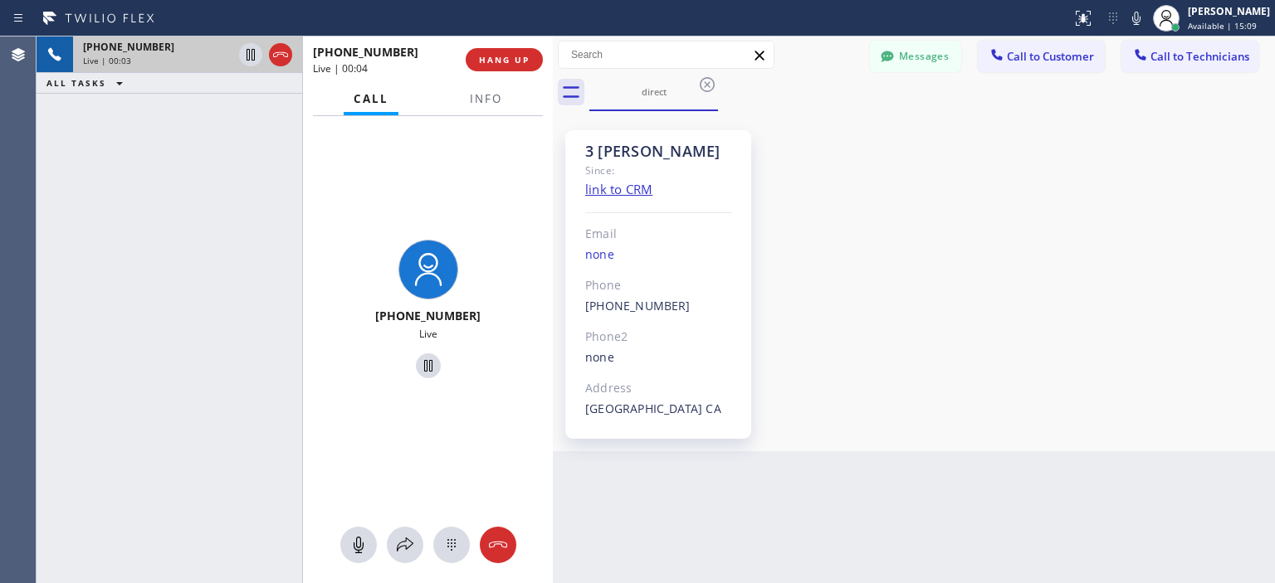
drag, startPoint x: 534, startPoint y: 84, endPoint x: 557, endPoint y: 92, distance: 24.7
click at [553, 92] on div at bounding box center [553, 310] width 0 height 547
click at [1208, 178] on div "3 [PERSON_NAME] Since: link to CRM Email none Phone [PHONE_NUMBER] Outbound cal…" at bounding box center [915, 281] width 712 height 332
click at [528, 51] on button "HANG UP" at bounding box center [505, 59] width 77 height 23
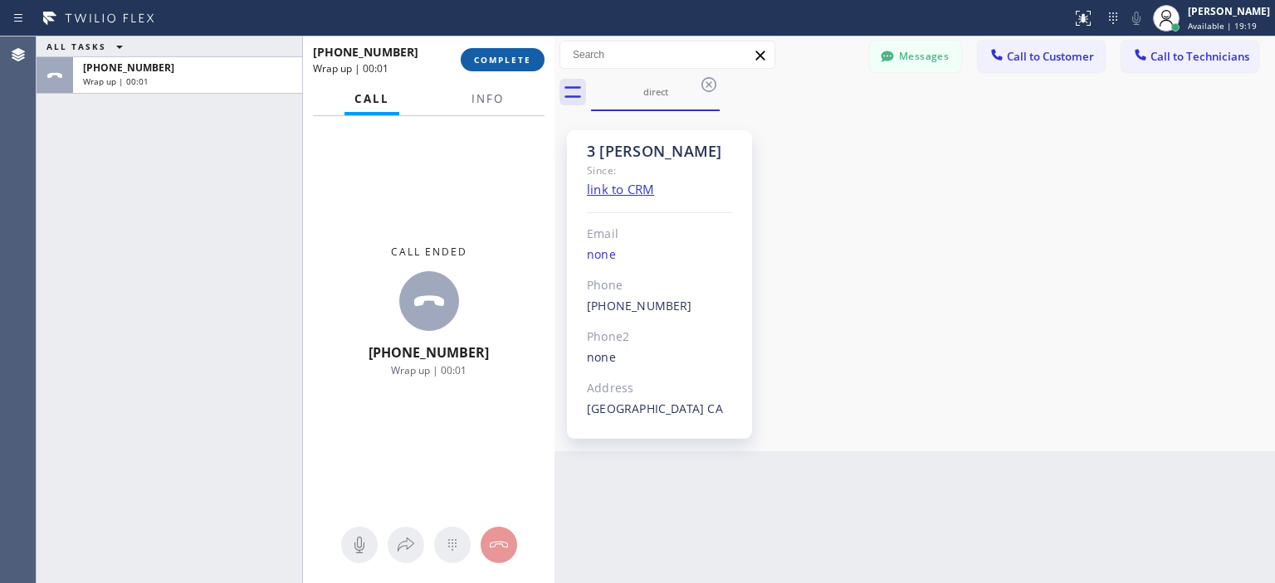
click at [480, 60] on span "COMPLETE" at bounding box center [502, 60] width 57 height 12
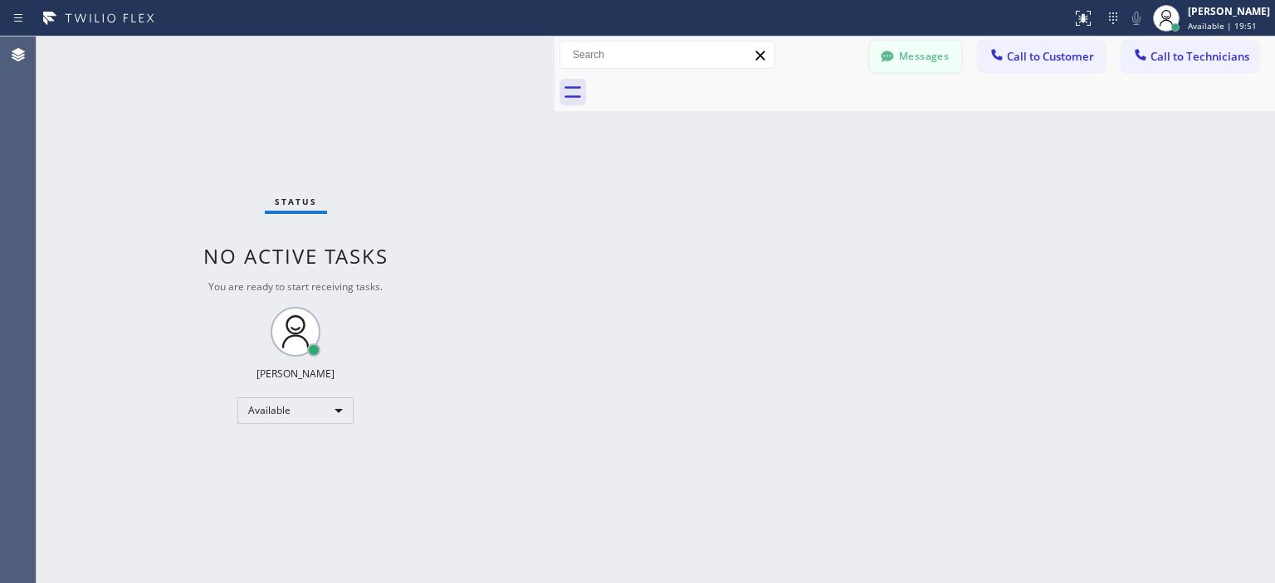
click at [896, 66] on div at bounding box center [887, 58] width 20 height 20
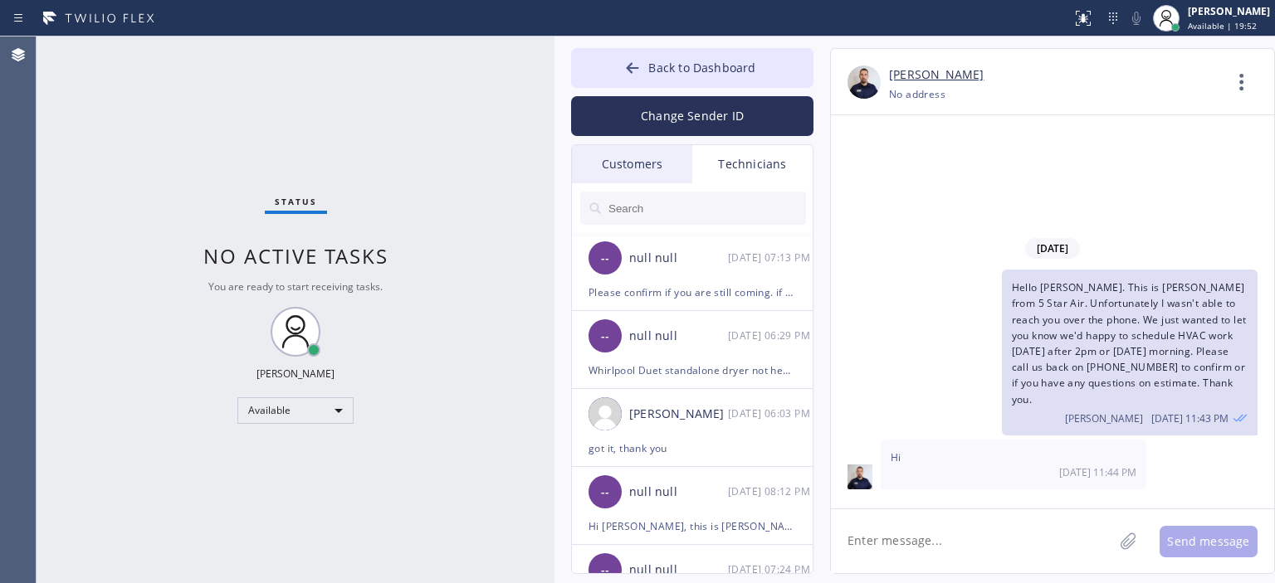
click at [657, 169] on div "Customers" at bounding box center [632, 164] width 120 height 38
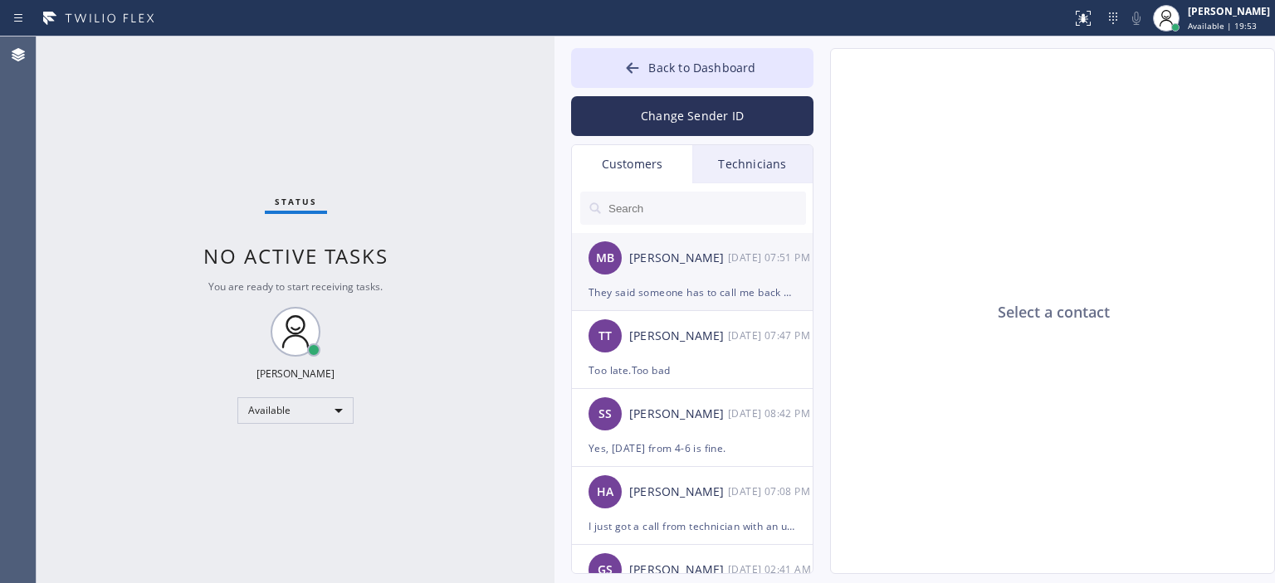
click at [706, 268] on div "MB [PERSON_NAME] [DATE] 07:51 PM" at bounding box center [693, 258] width 242 height 50
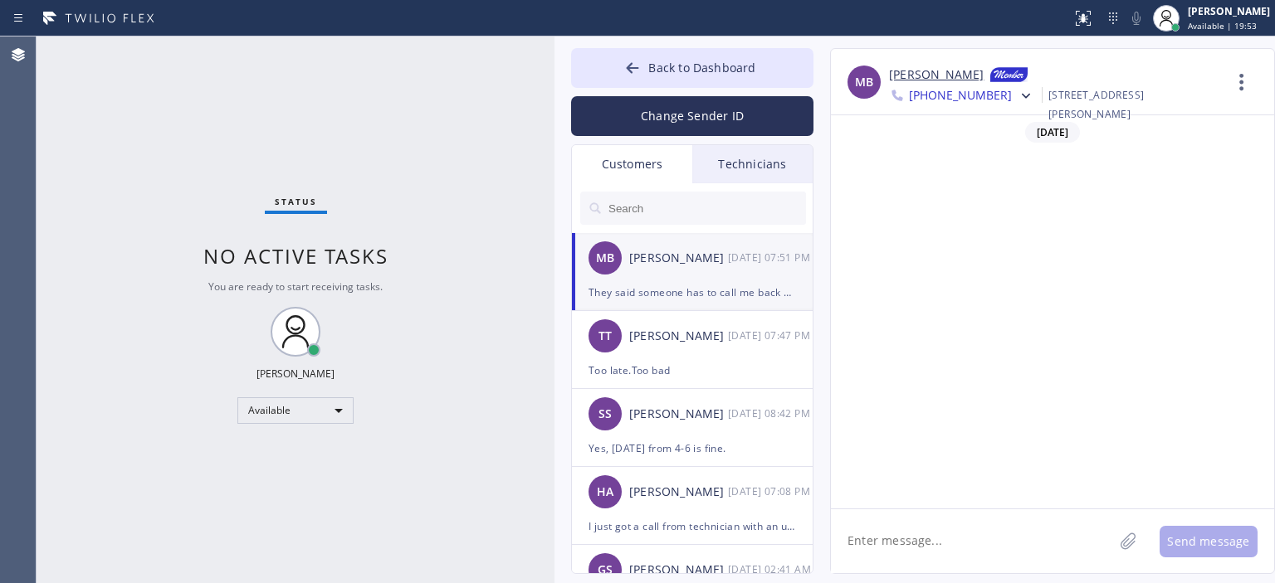
scroll to position [1654, 0]
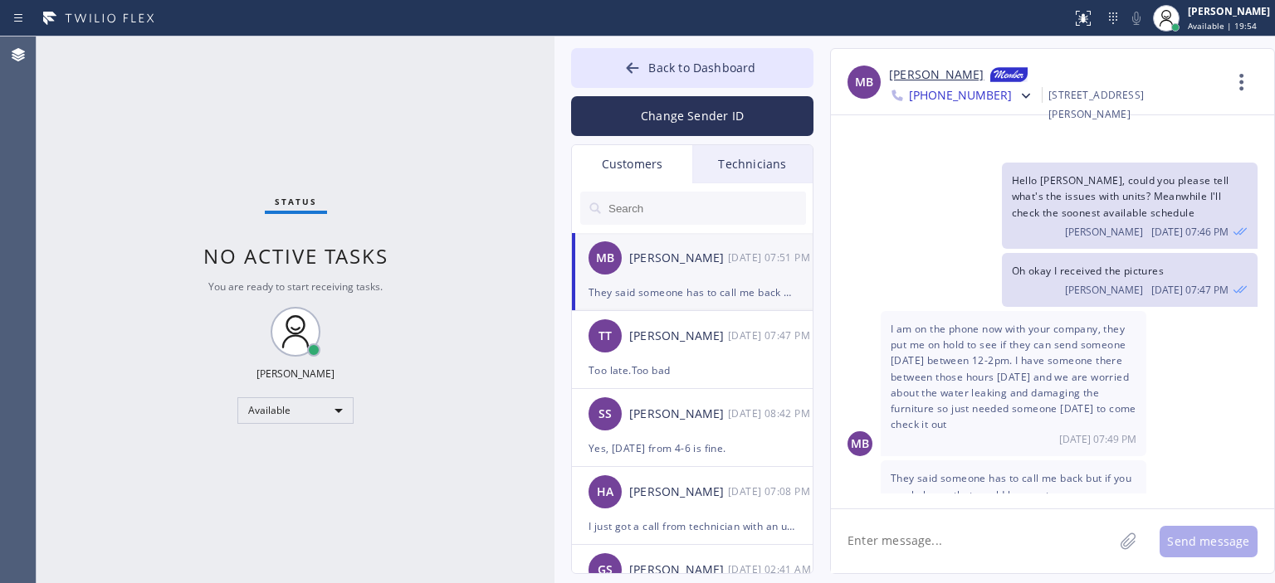
click at [934, 555] on textarea at bounding box center [972, 542] width 282 height 64
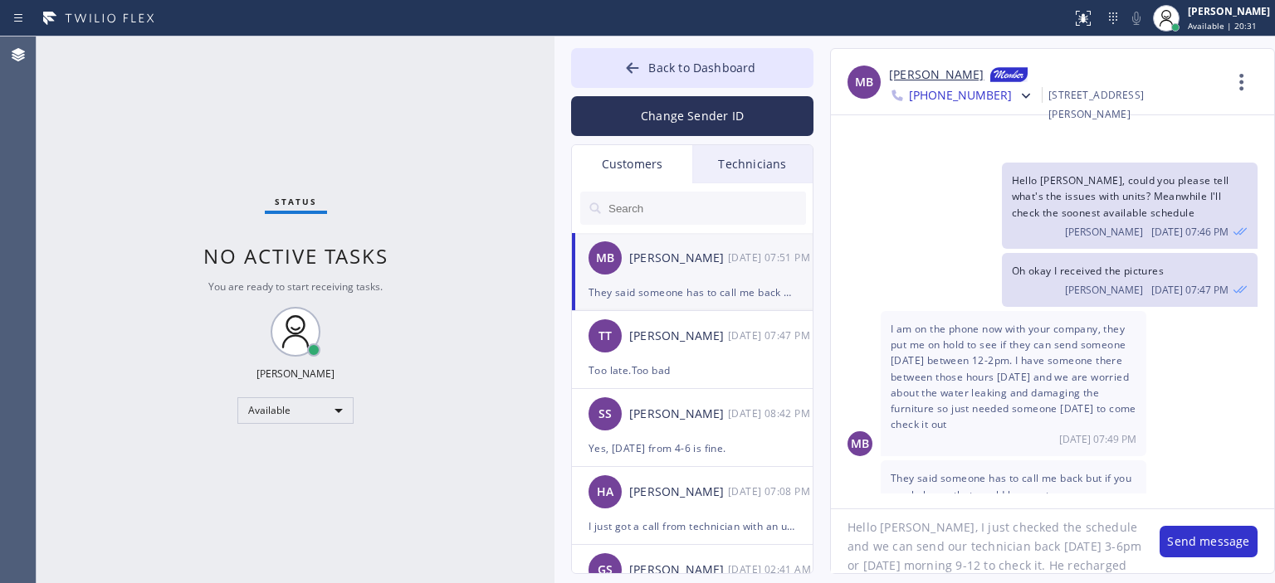
scroll to position [33, 0]
click at [913, 560] on textarea "Hello [PERSON_NAME], I just checked the schedule and we can send our technician…" at bounding box center [987, 542] width 312 height 64
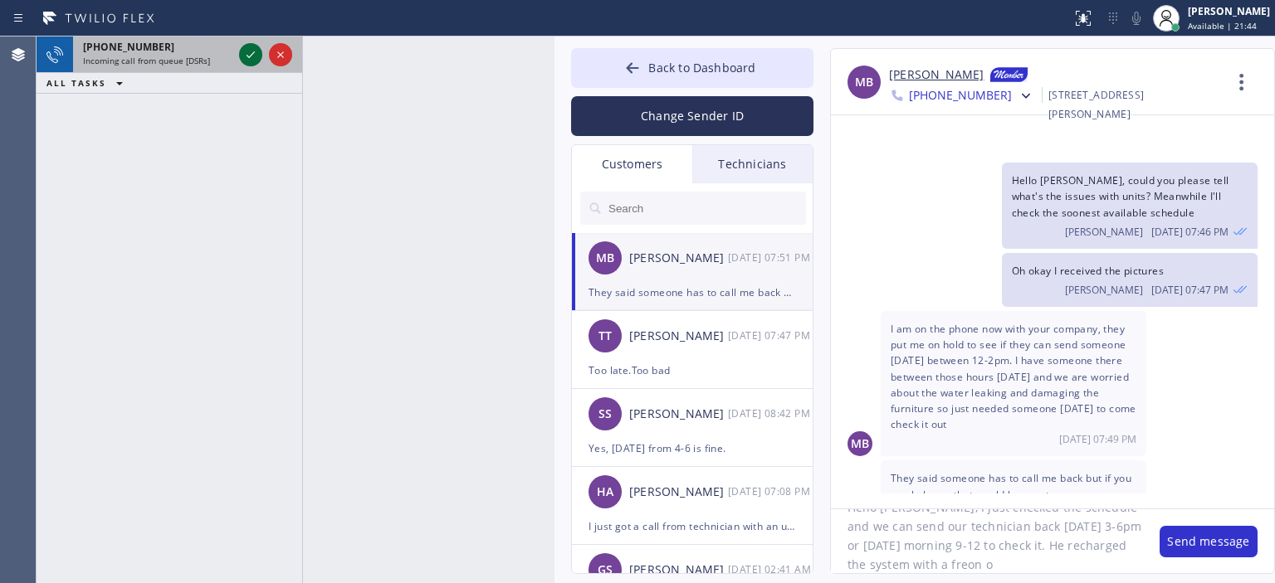
type textarea "Hello [PERSON_NAME], I just checked the schedule and we can send our technician…"
click at [252, 61] on icon at bounding box center [251, 55] width 20 height 20
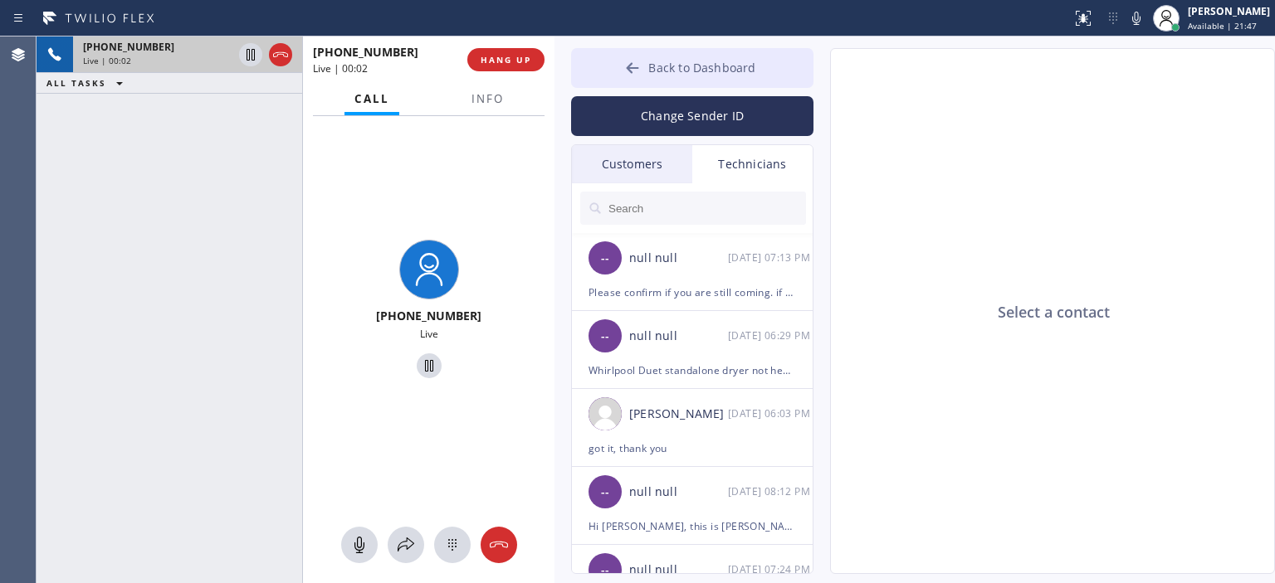
click at [617, 69] on button "Back to Dashboard" at bounding box center [692, 68] width 242 height 40
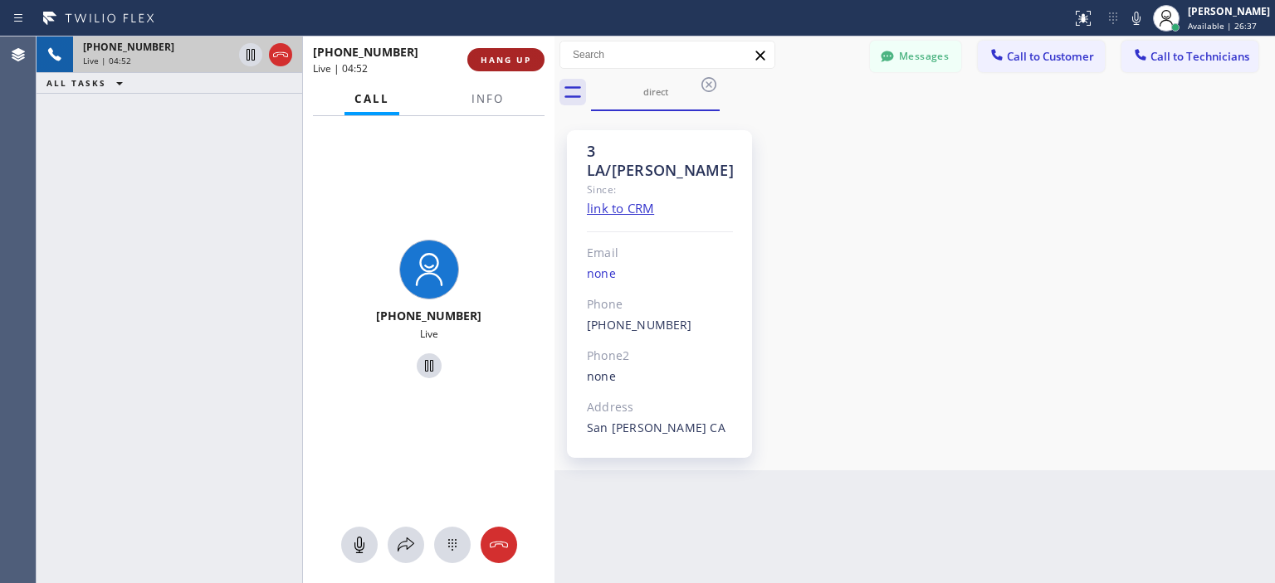
click at [528, 63] on span "HANG UP" at bounding box center [506, 60] width 51 height 12
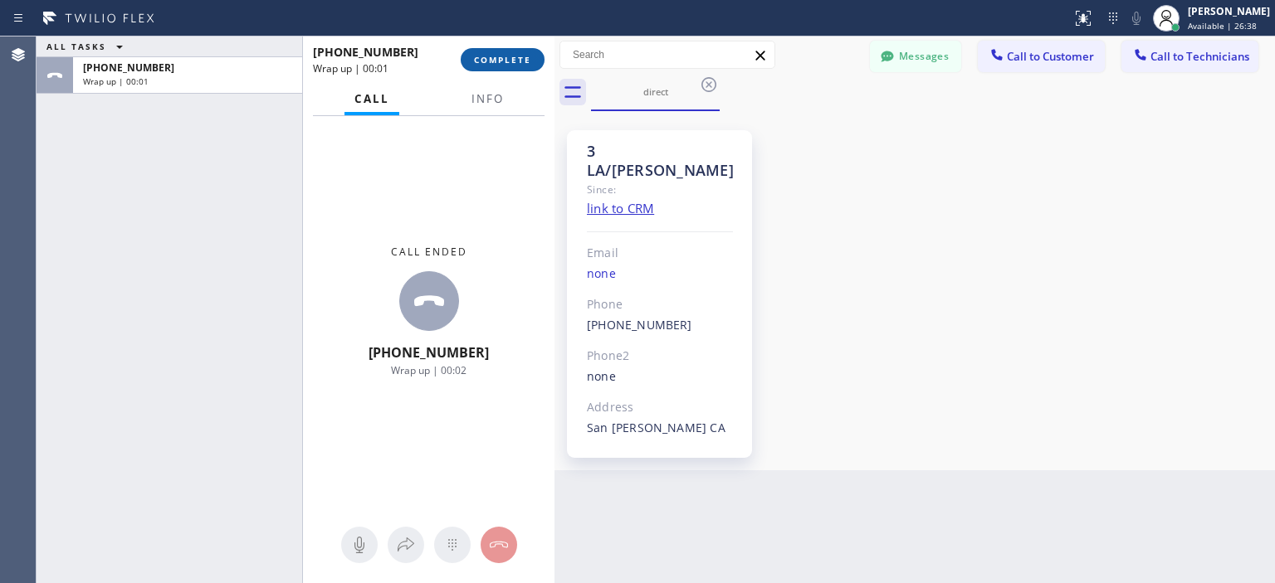
click at [516, 58] on span "COMPLETE" at bounding box center [502, 60] width 57 height 12
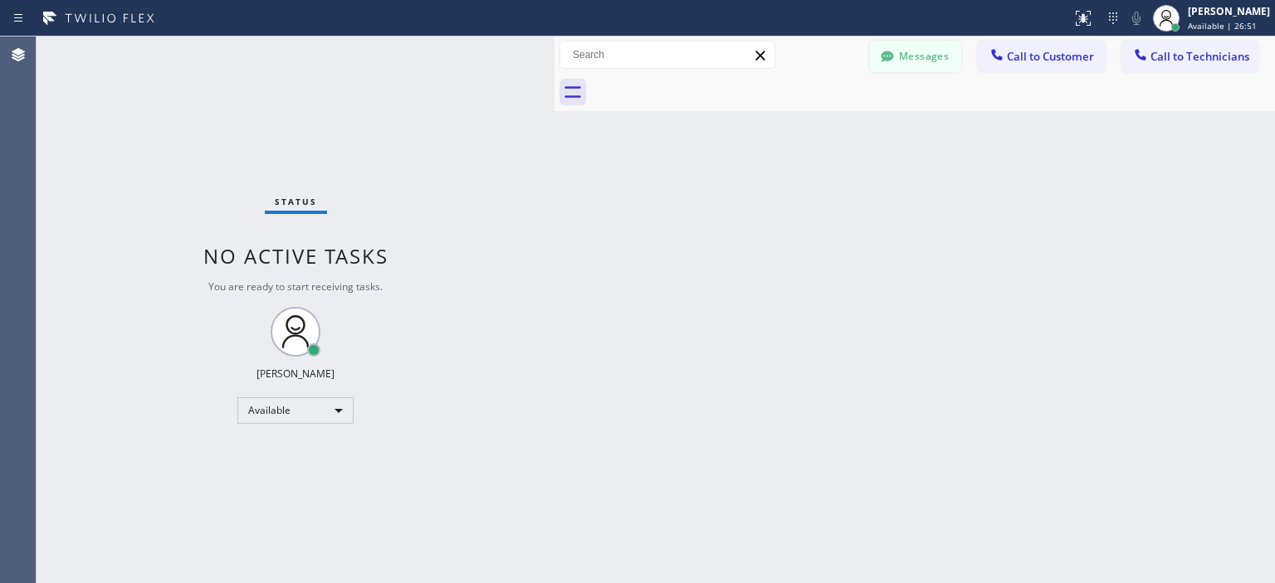
click at [908, 63] on button "Messages" at bounding box center [915, 57] width 91 height 32
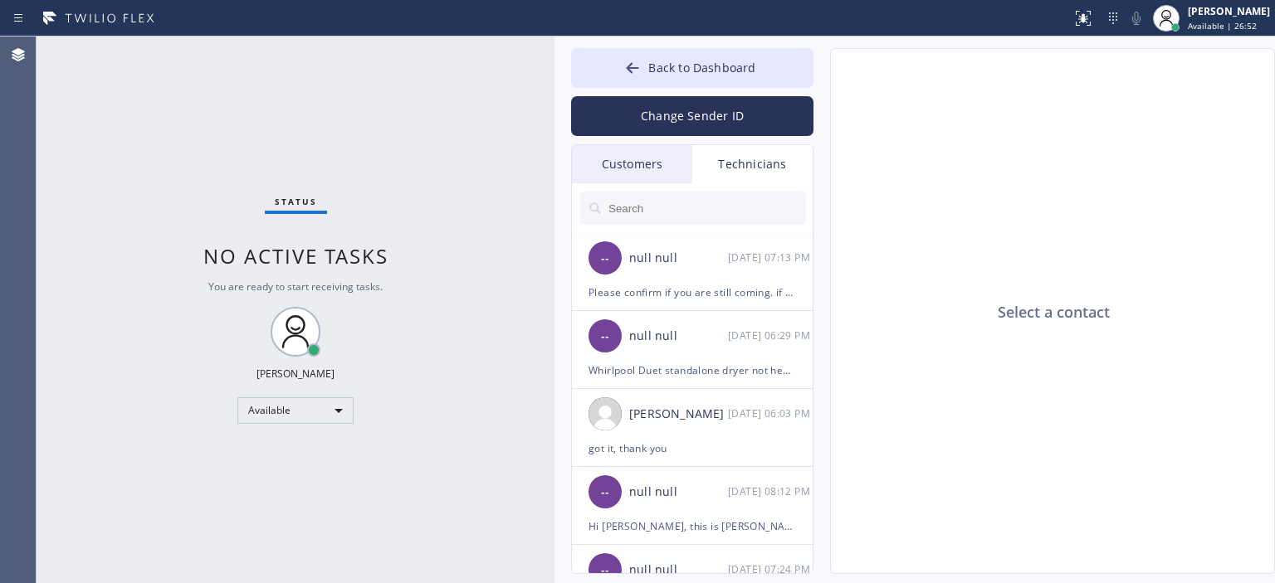
click at [667, 165] on div "Customers" at bounding box center [632, 164] width 120 height 38
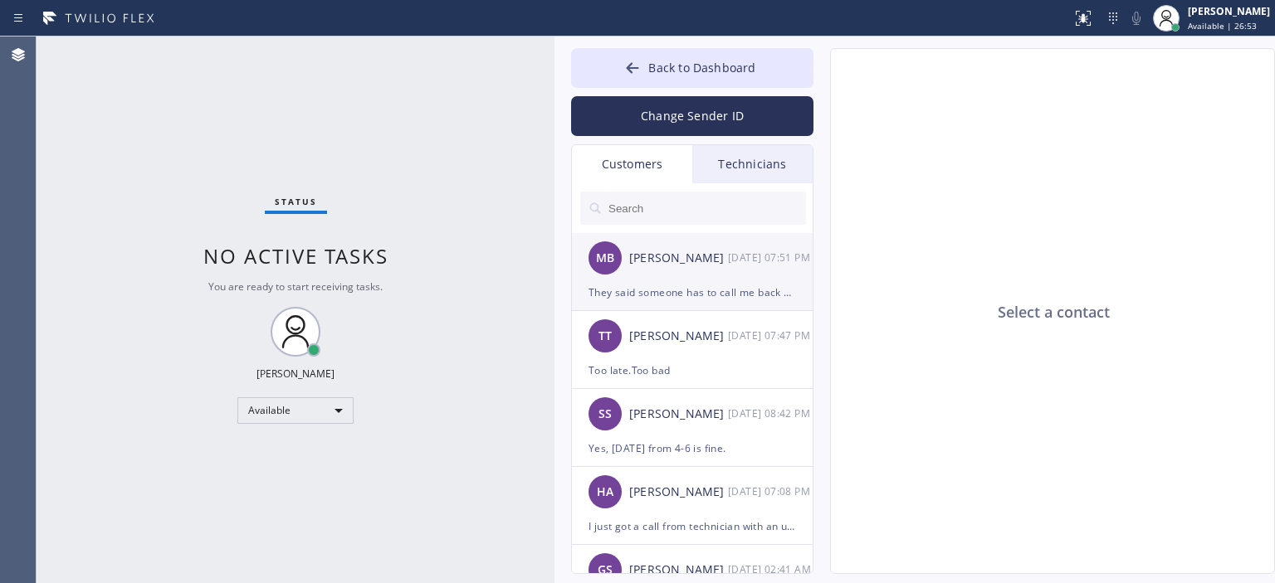
click at [718, 260] on div "[PERSON_NAME]" at bounding box center [678, 258] width 99 height 19
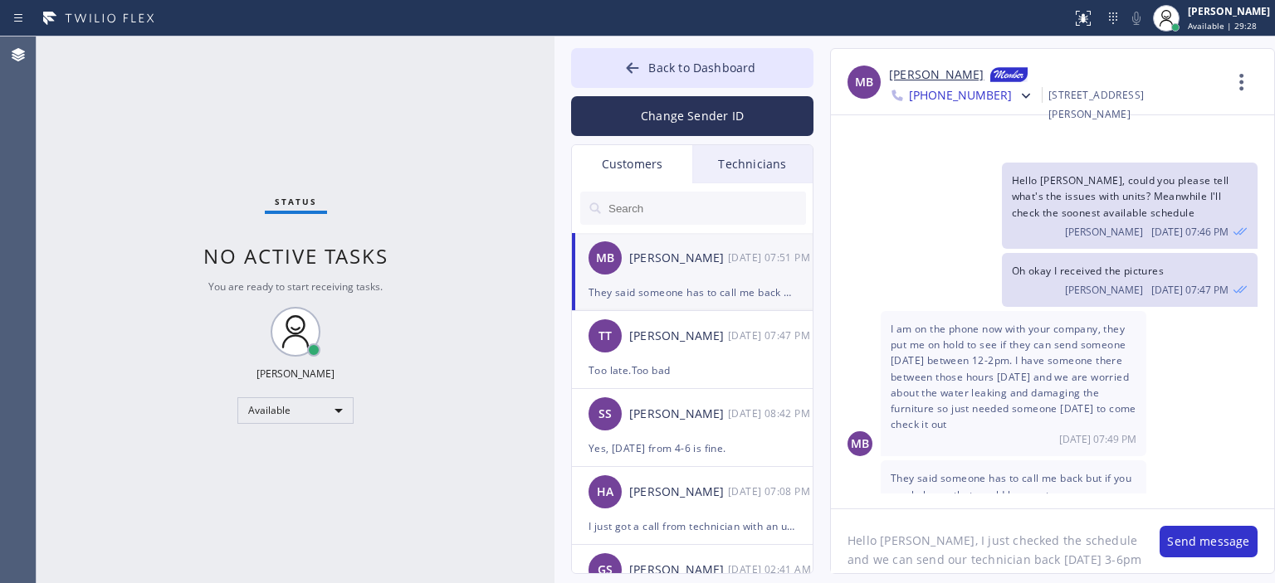
scroll to position [34, 0]
drag, startPoint x: 1011, startPoint y: 526, endPoint x: 1084, endPoint y: 557, distance: 79.2
click at [1084, 557] on textarea "Hello [PERSON_NAME], I just checked the schedule and we can send our technician…" at bounding box center [987, 542] width 312 height 64
click at [1085, 564] on textarea "Hello [PERSON_NAME], I just checked the schedule and we can send our technician…" at bounding box center [987, 542] width 312 height 64
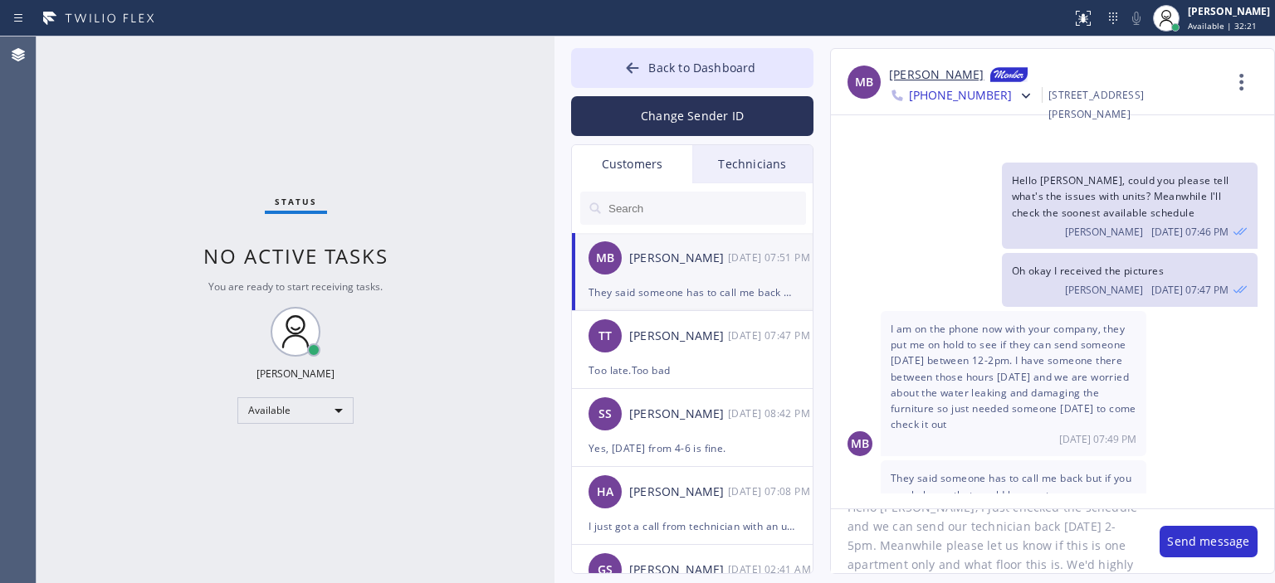
scroll to position [52, 0]
click at [1059, 527] on textarea "Hello [PERSON_NAME], I just checked the schedule and we can send our technician…" at bounding box center [987, 542] width 312 height 64
drag, startPoint x: 1060, startPoint y: 544, endPoint x: 1119, endPoint y: 560, distance: 61.0
click at [1119, 560] on textarea "Hello [PERSON_NAME], I just checked the schedule and we can send our technician…" at bounding box center [987, 542] width 312 height 64
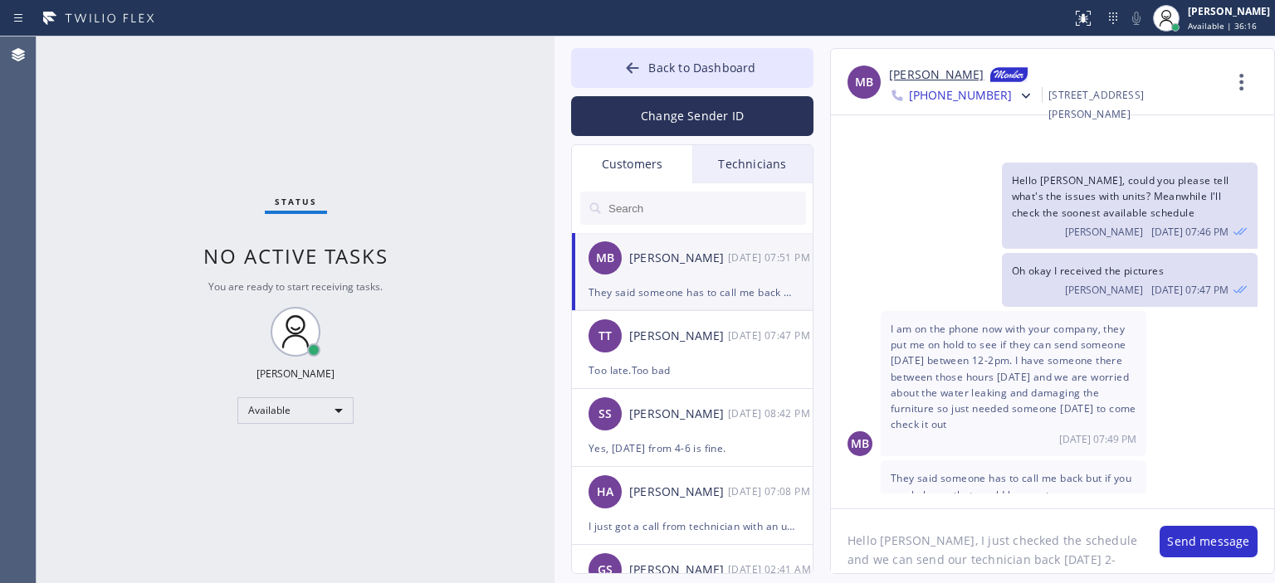
drag, startPoint x: 1018, startPoint y: 568, endPoint x: 818, endPoint y: 510, distance: 208.9
click at [818, 510] on div "MB [PERSON_NAME] [PHONE_NUMBER] Choose phone number [PHONE_NUMBER] [PHONE_NUMBE…" at bounding box center [1035, 311] width 445 height 526
type textarea "Hello [PERSON_NAME], I just checked the schedule and we can send our technician…"
click at [705, 127] on button "Change Sender ID" at bounding box center [692, 116] width 242 height 40
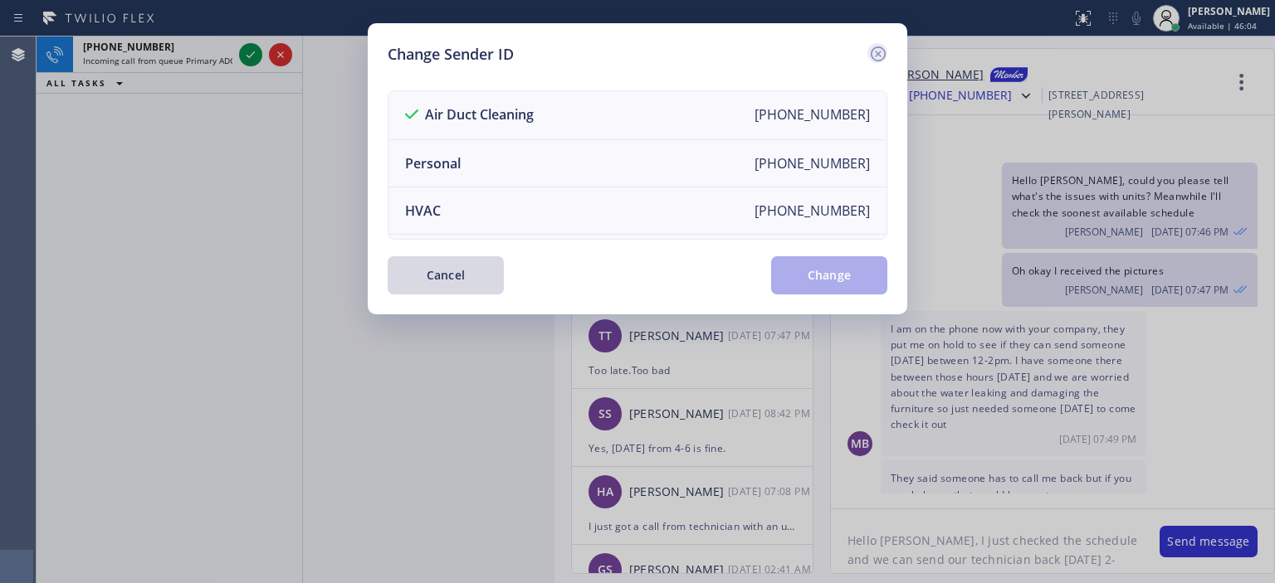
click at [875, 54] on icon at bounding box center [878, 54] width 20 height 20
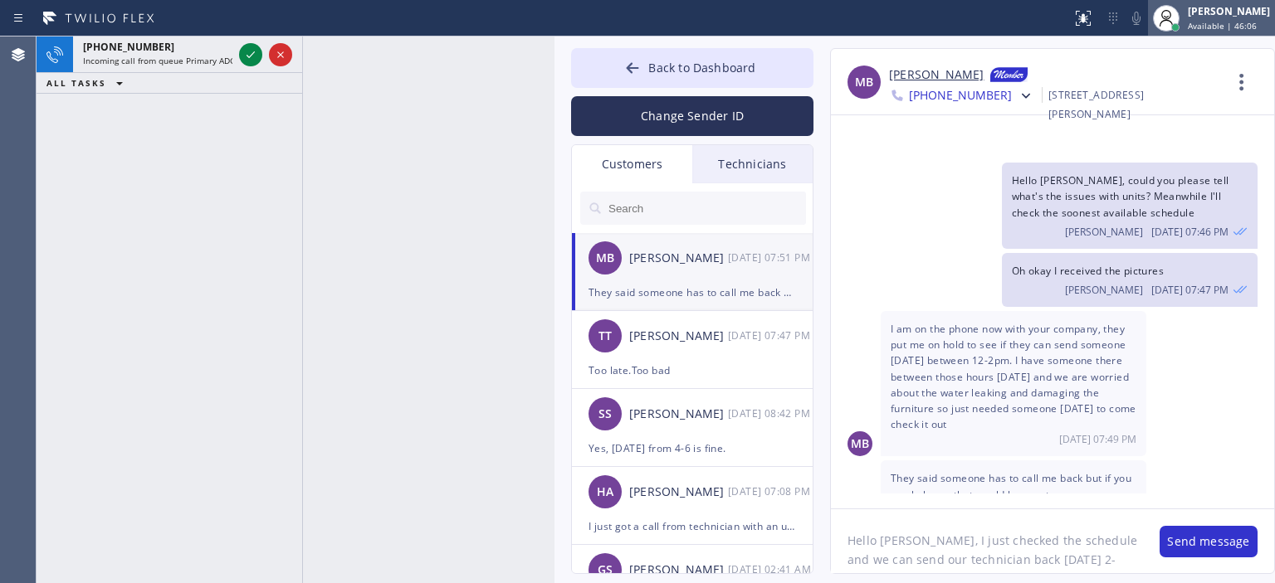
click at [1218, 22] on span "Available | 46:06" at bounding box center [1222, 26] width 69 height 12
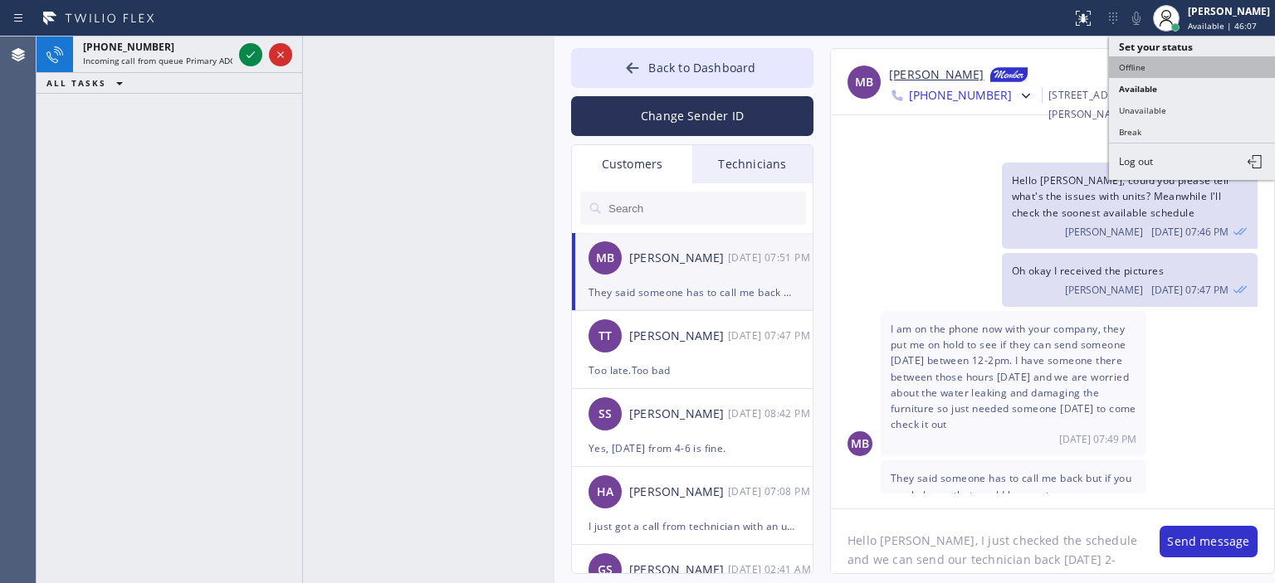
click at [1172, 62] on button "Offline" at bounding box center [1192, 67] width 166 height 22
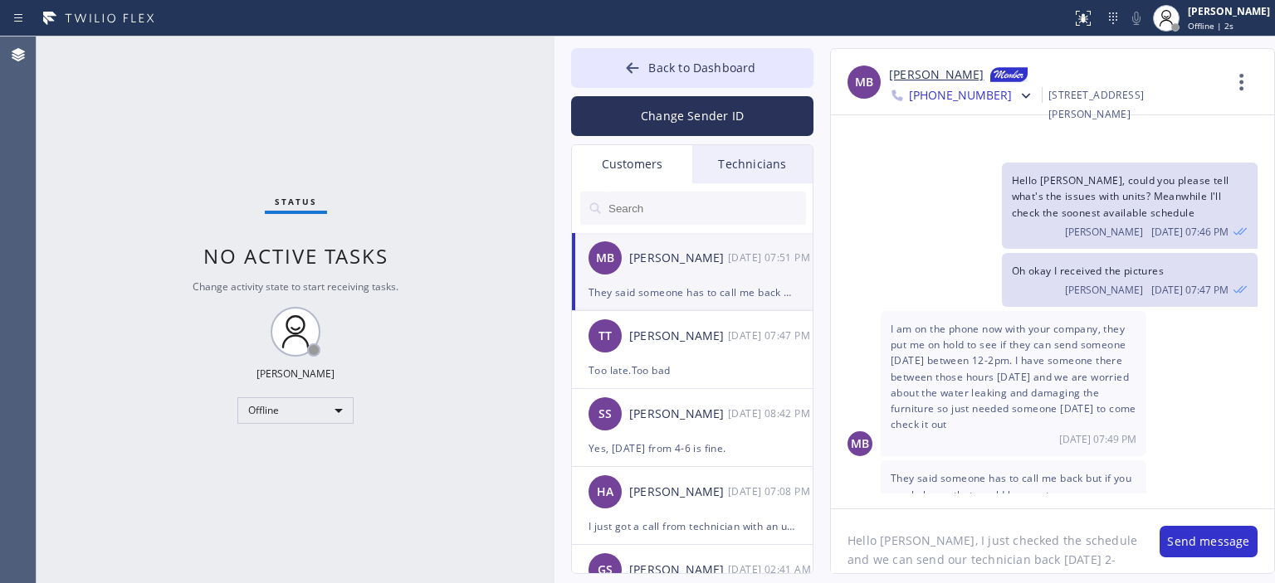
click at [1026, 552] on textarea "Hello [PERSON_NAME], I just checked the schedule and we can send our technician…" at bounding box center [987, 542] width 312 height 64
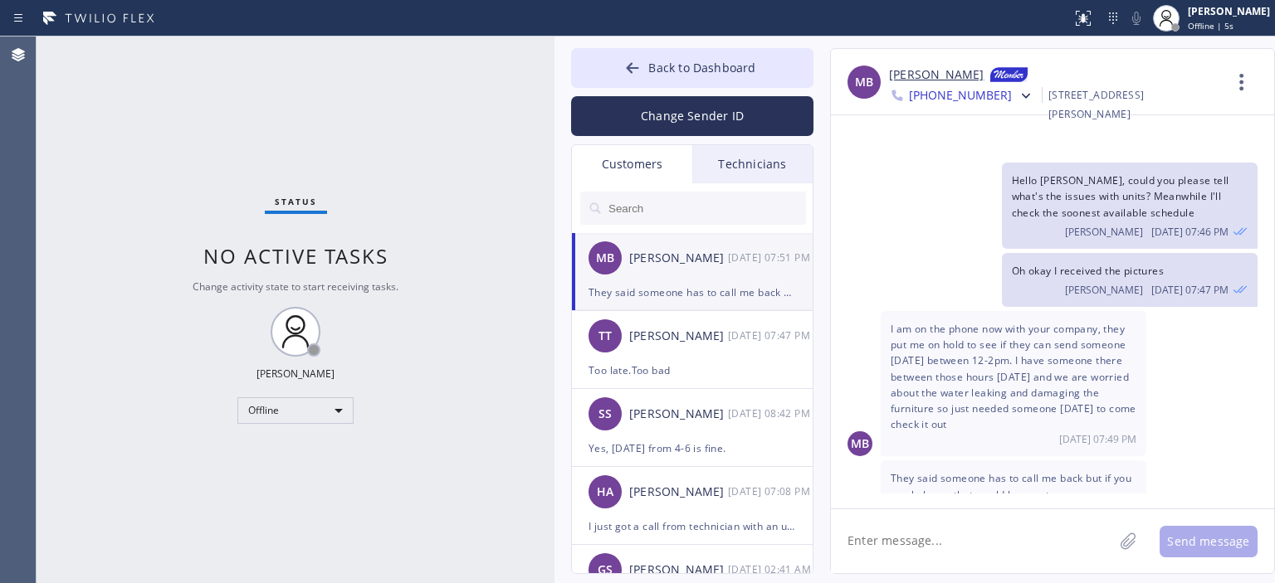
paste textarea "Hello [PERSON_NAME], I just checked the schedule and we can send our technician…"
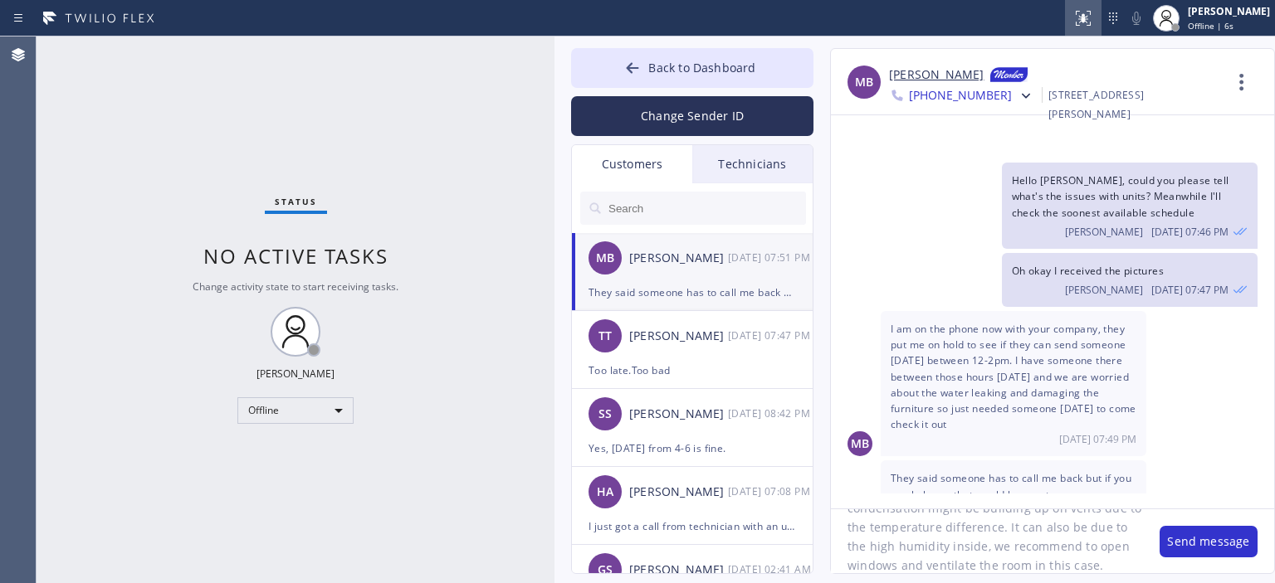
type textarea "Hello [PERSON_NAME], I just checked the schedule and we can send our technician…"
click at [1047, 545] on textarea "Hello [PERSON_NAME], I just checked the schedule and we can send our technician…" at bounding box center [987, 542] width 312 height 64
click at [688, 115] on button "Change Sender ID" at bounding box center [692, 116] width 242 height 40
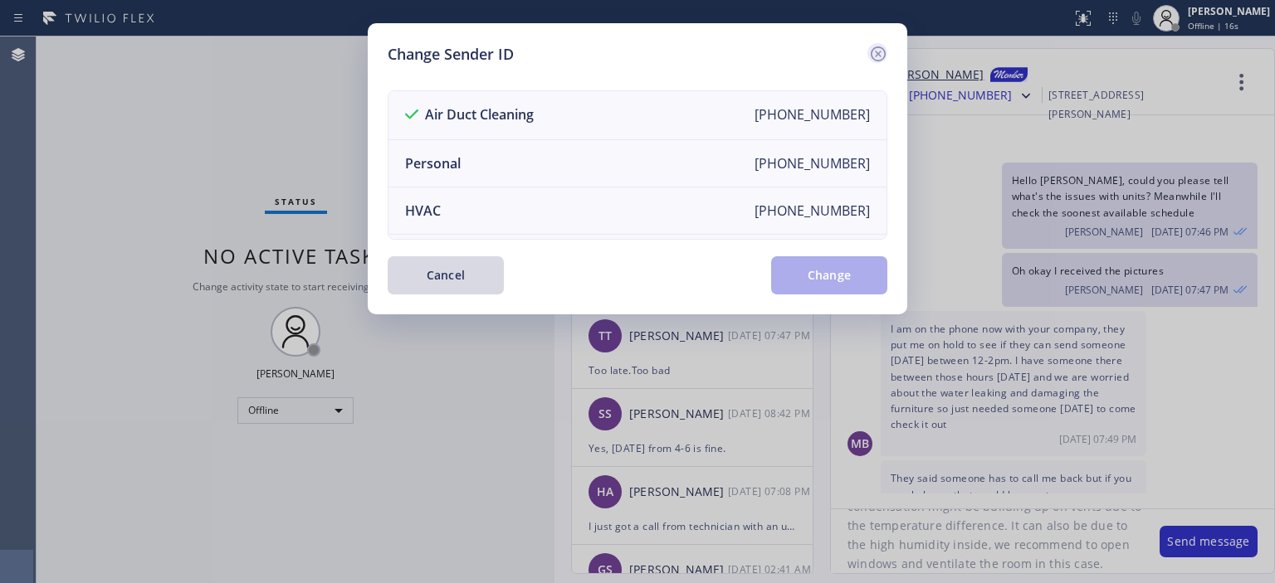
click at [881, 59] on icon at bounding box center [878, 53] width 15 height 15
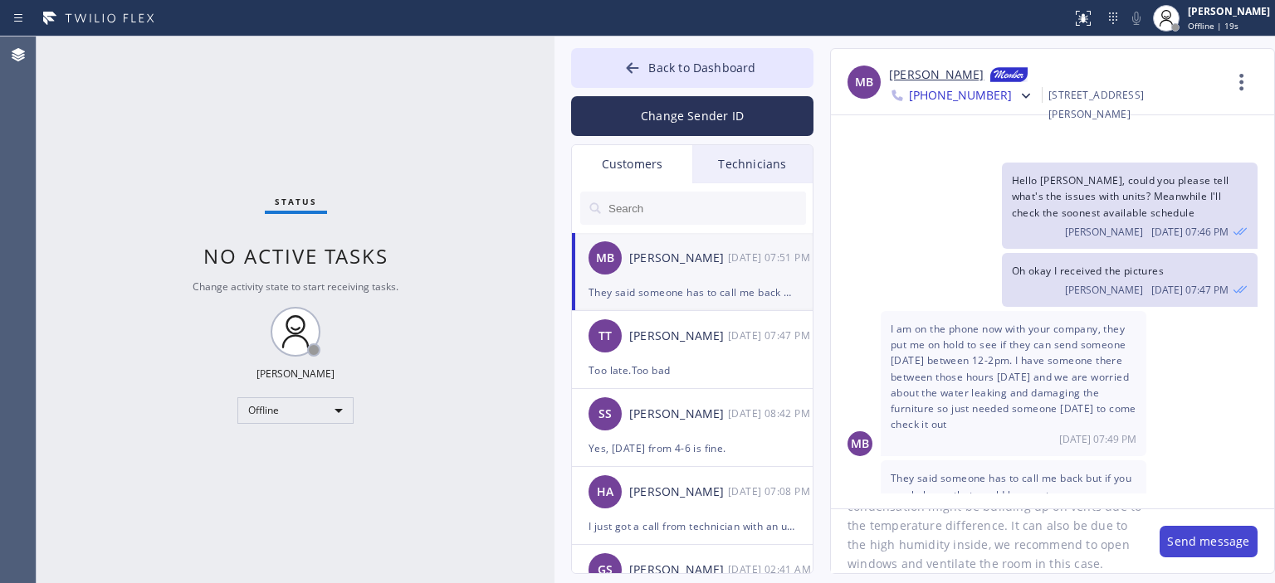
click at [1199, 544] on button "Send message" at bounding box center [1209, 542] width 98 height 32
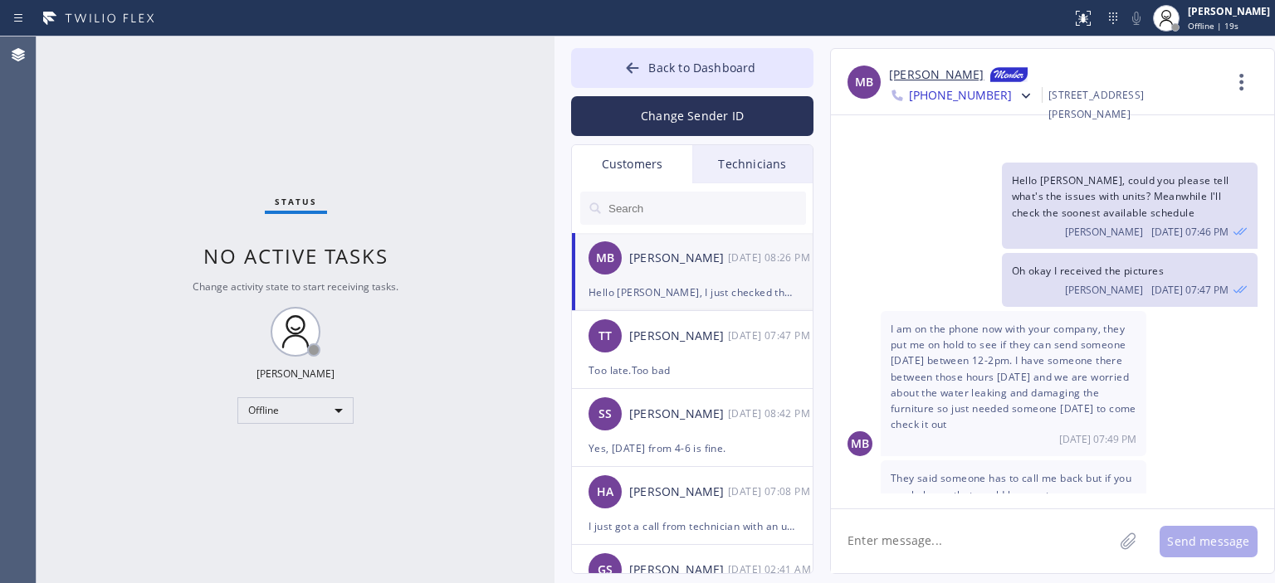
scroll to position [1855, 0]
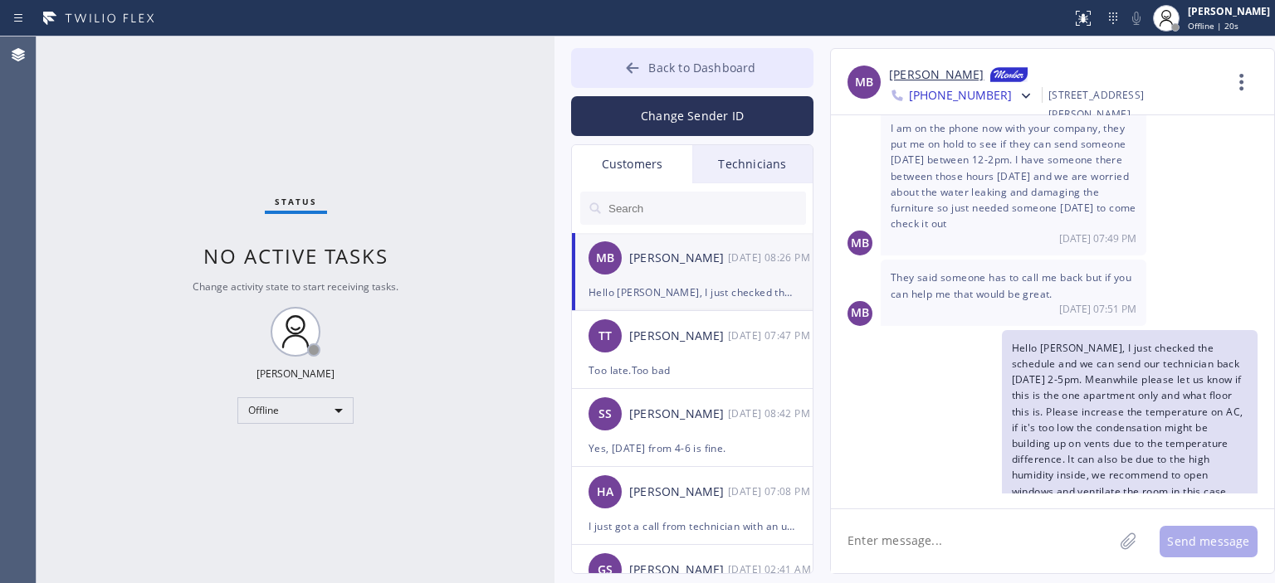
click at [632, 61] on icon at bounding box center [632, 68] width 17 height 17
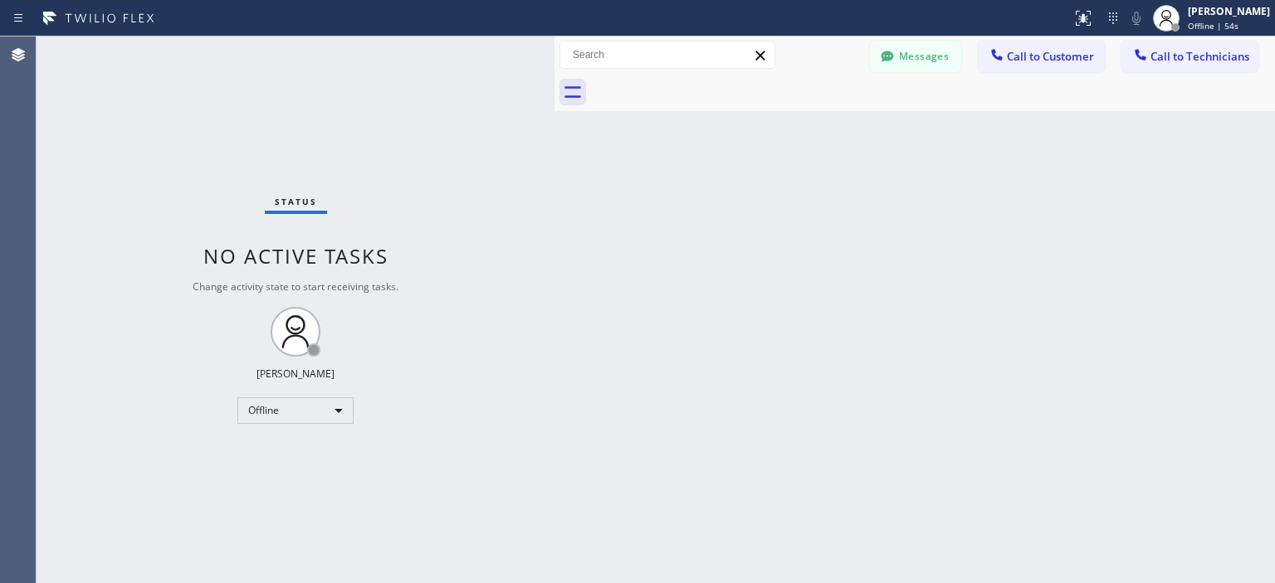
click at [80, 171] on div "Status No active tasks Change activity state to start receiving tasks. [PERSON_…" at bounding box center [296, 310] width 518 height 547
click at [1175, 265] on div "Back to Dashboard Change Sender ID Customers Technicians MB [PERSON_NAME] [DATE…" at bounding box center [914, 310] width 720 height 547
click at [1096, 258] on div "Back to Dashboard Change Sender ID Customers Technicians MB [PERSON_NAME] [DATE…" at bounding box center [914, 310] width 720 height 547
click at [907, 69] on button "Messages" at bounding box center [915, 57] width 91 height 32
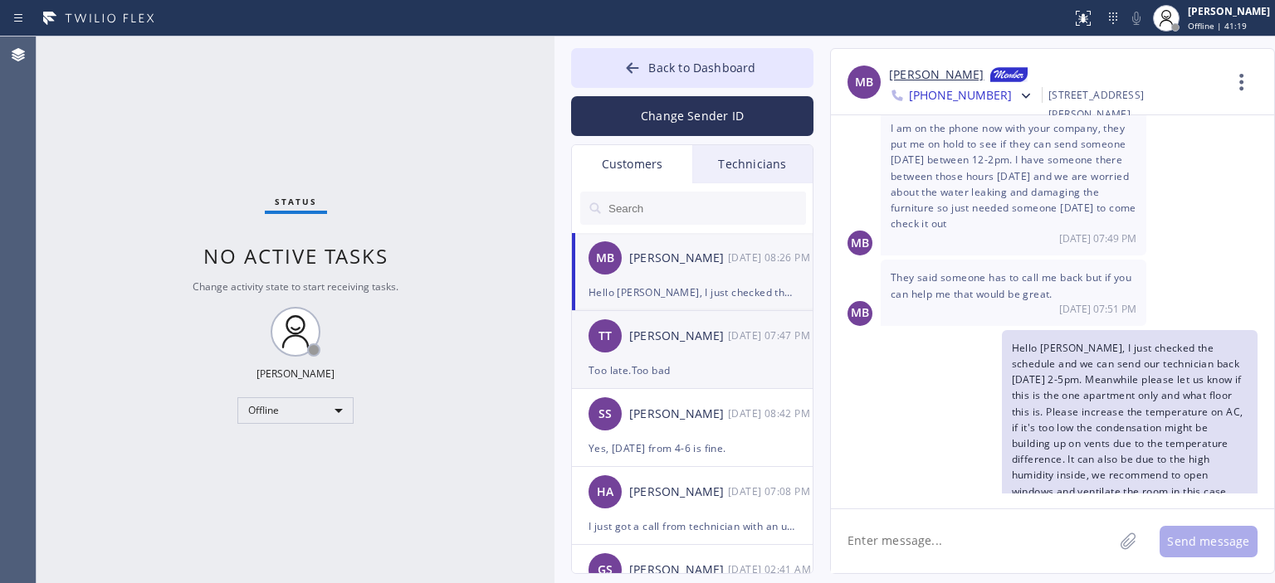
click at [712, 339] on div "[PERSON_NAME]" at bounding box center [678, 336] width 99 height 19
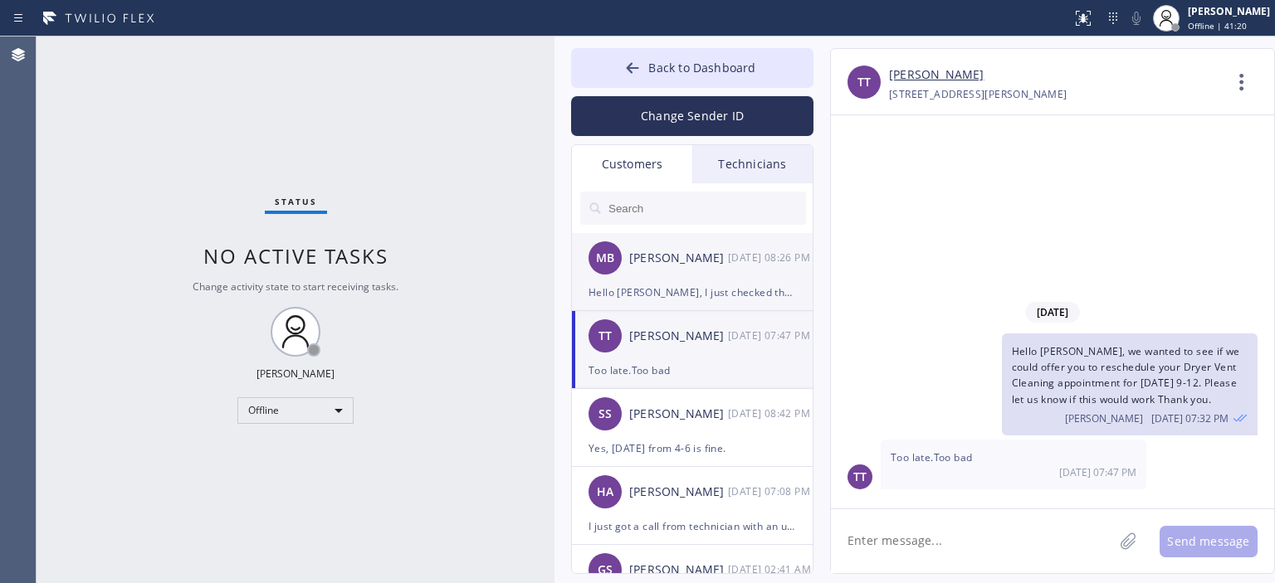
click at [717, 276] on div "MB [PERSON_NAME] [DATE] 08:26 PM" at bounding box center [693, 258] width 242 height 50
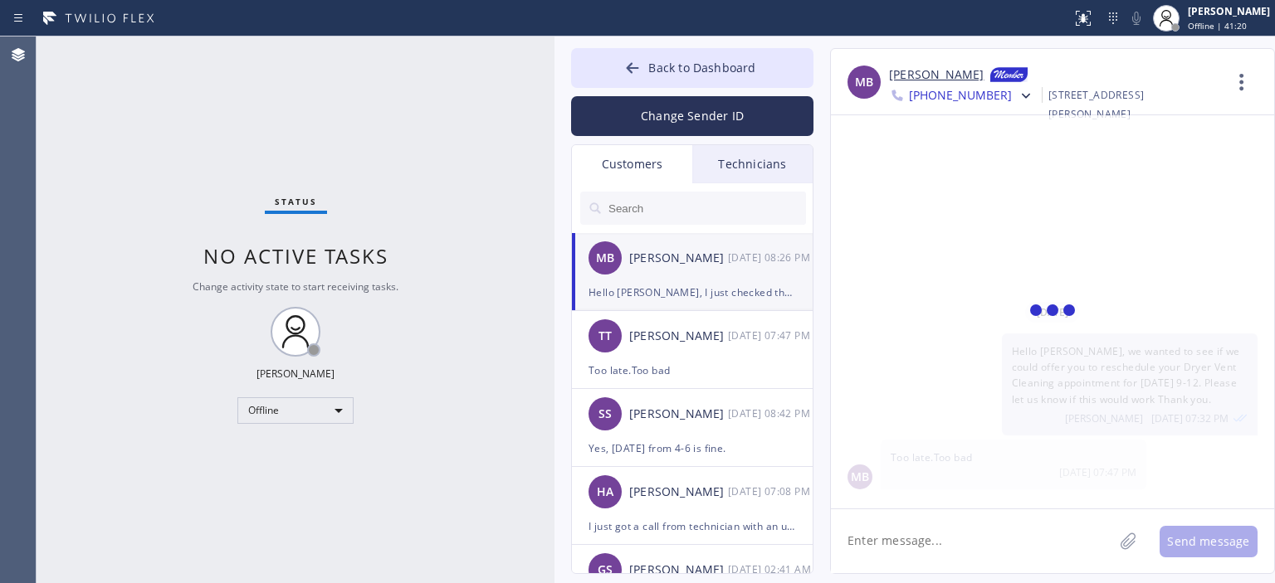
scroll to position [2122, 0]
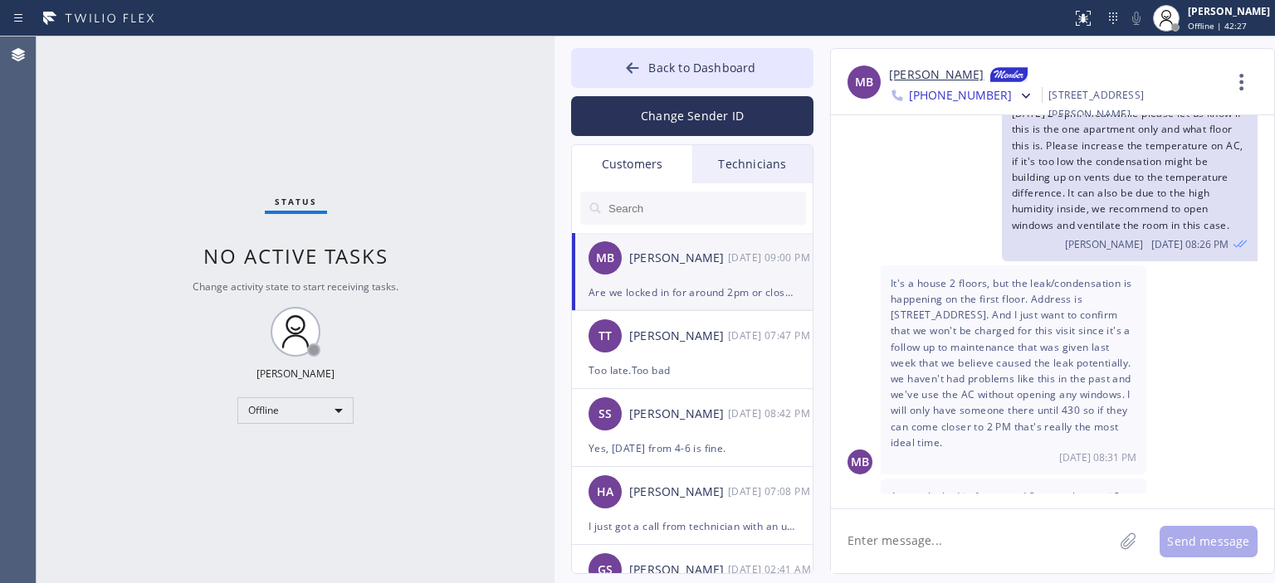
click at [1252, 360] on div "MB It's a house 2 floors, but the leak/condensation is happening on the first f…" at bounding box center [1052, 370] width 443 height 209
drag, startPoint x: 891, startPoint y: 247, endPoint x: 1033, endPoint y: 408, distance: 215.2
click at [1033, 408] on div "It's a house 2 floors, but the leak/condensation is happening on the first floo…" at bounding box center [1014, 370] width 266 height 209
copy span "It's a house 2 floors, but the leak/condensation is happening on the first floo…"
click at [1215, 355] on div "MB It's a house 2 floors, but the leak/condensation is happening on the first f…" at bounding box center [1052, 370] width 443 height 209
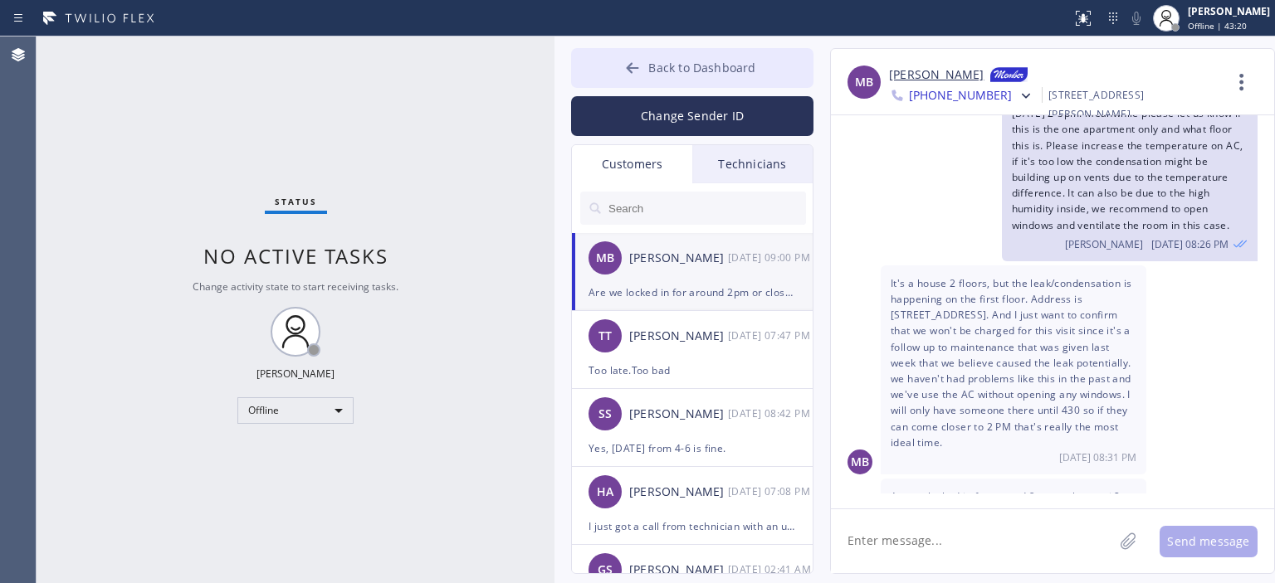
click at [635, 66] on icon at bounding box center [632, 68] width 17 height 17
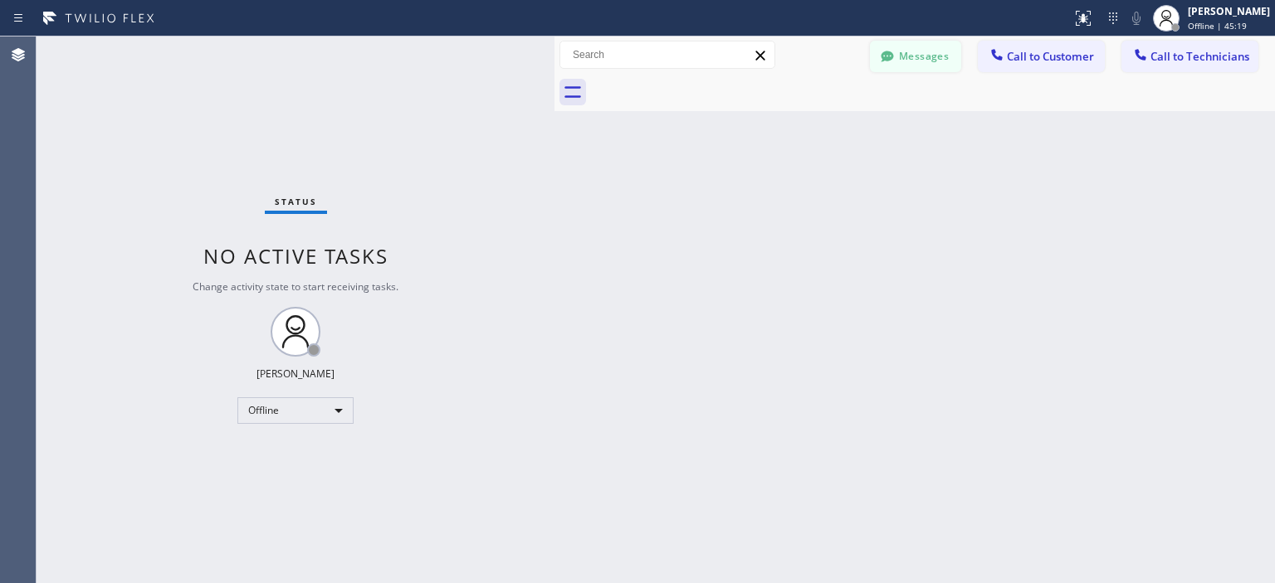
click at [920, 58] on button "Messages" at bounding box center [915, 57] width 91 height 32
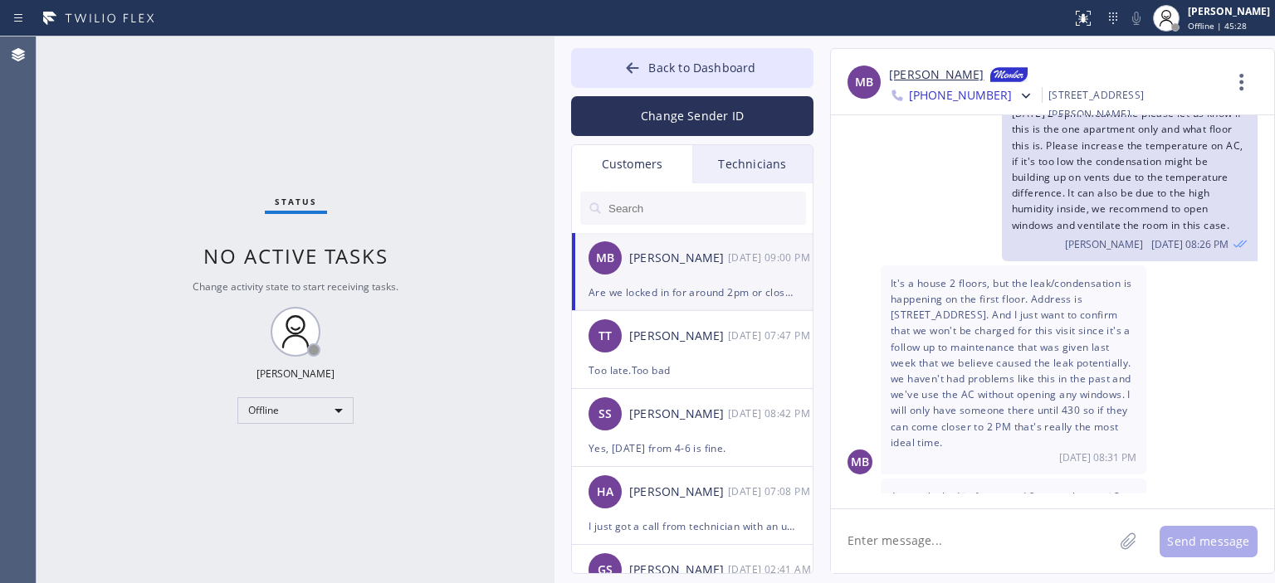
click at [964, 540] on textarea at bounding box center [972, 542] width 282 height 64
type textarea "Щ"
type textarea "[PERSON_NAME]"
drag, startPoint x: 950, startPoint y: 564, endPoint x: 925, endPoint y: 564, distance: 24.9
click at [925, 564] on textarea "Yes our technician will come to check it [DATE] without" at bounding box center [987, 542] width 312 height 64
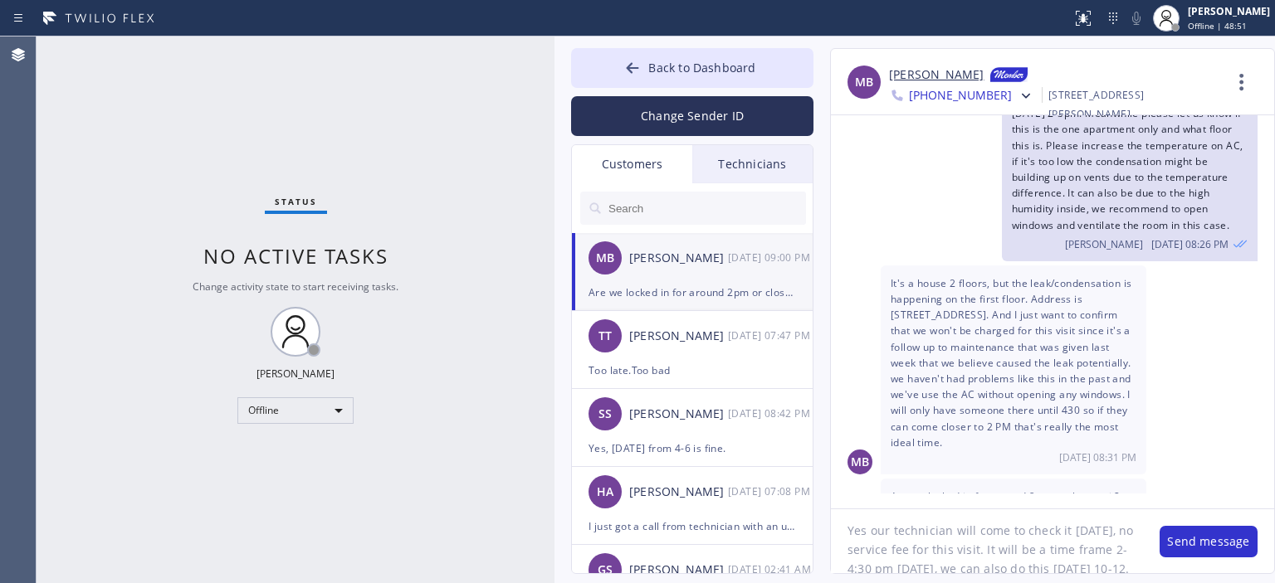
scroll to position [0, 0]
drag, startPoint x: 1049, startPoint y: 560, endPoint x: 842, endPoint y: 520, distance: 211.3
click at [842, 520] on textarea "Yes our technician will come to check it [DATE], no service fee for this visit.…" at bounding box center [987, 542] width 312 height 64
type textarea "Yes our technician will come to check it [DATE], no service fee for this visit.…"
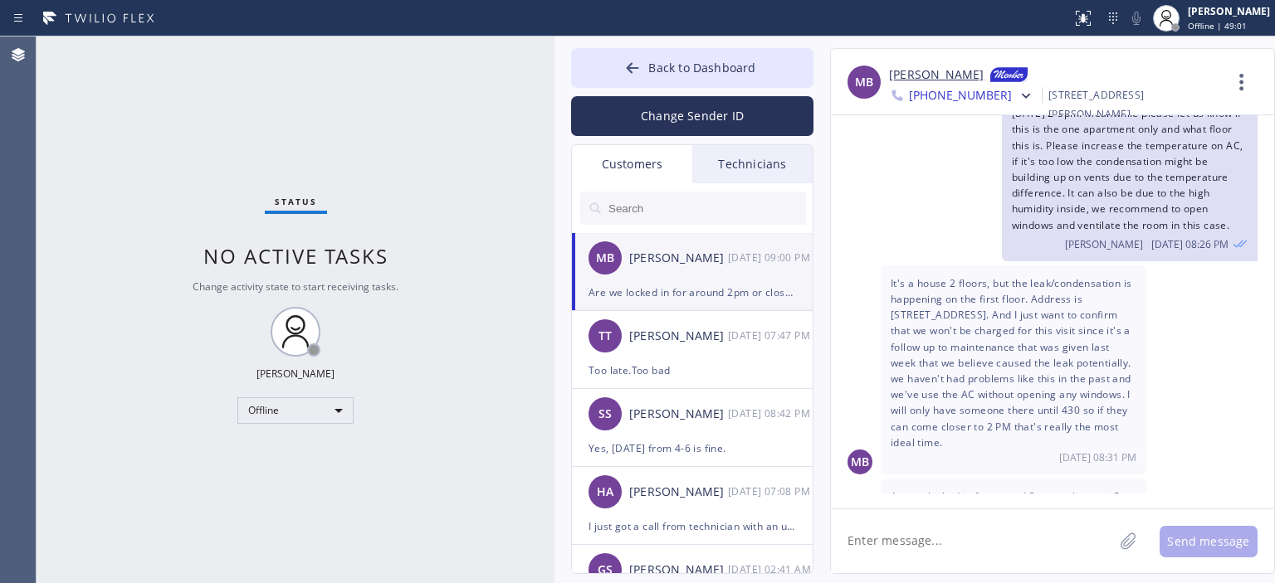
paste textarea "Yes our technician will come to check it [DATE], no service fee for this visit.…"
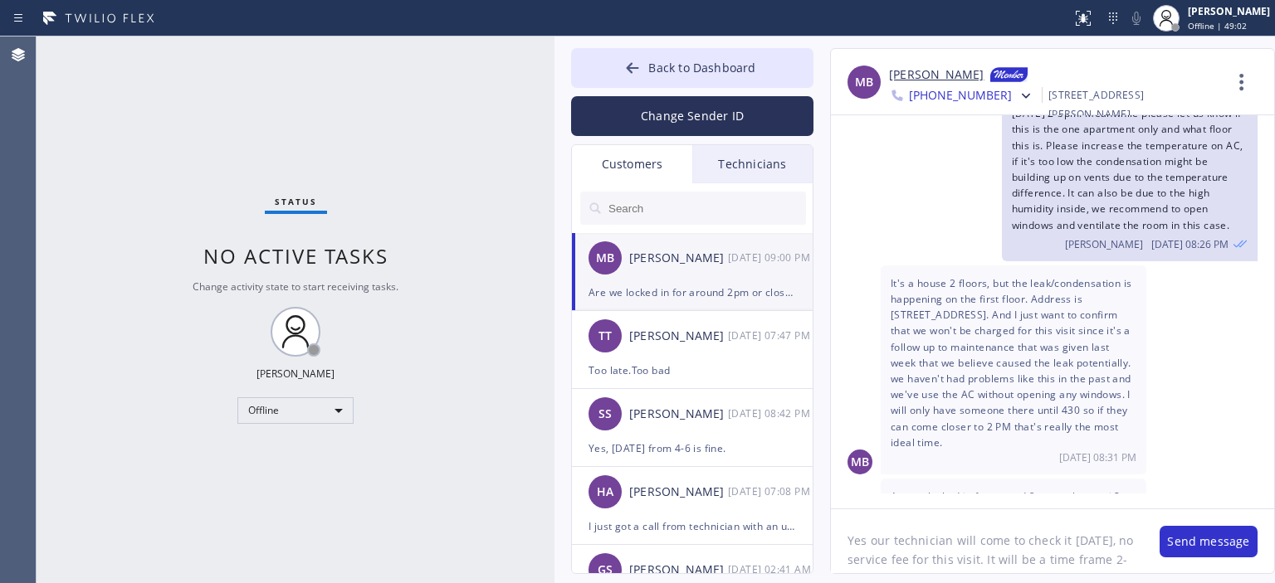
scroll to position [33, 0]
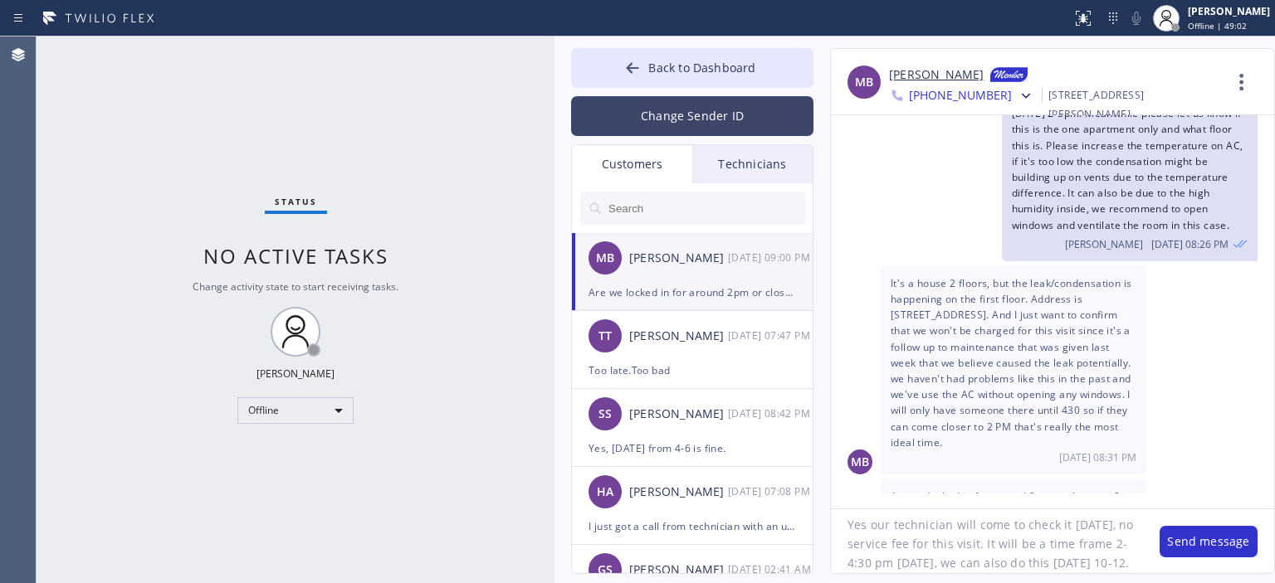
click at [674, 120] on button "Change Sender ID" at bounding box center [692, 116] width 242 height 40
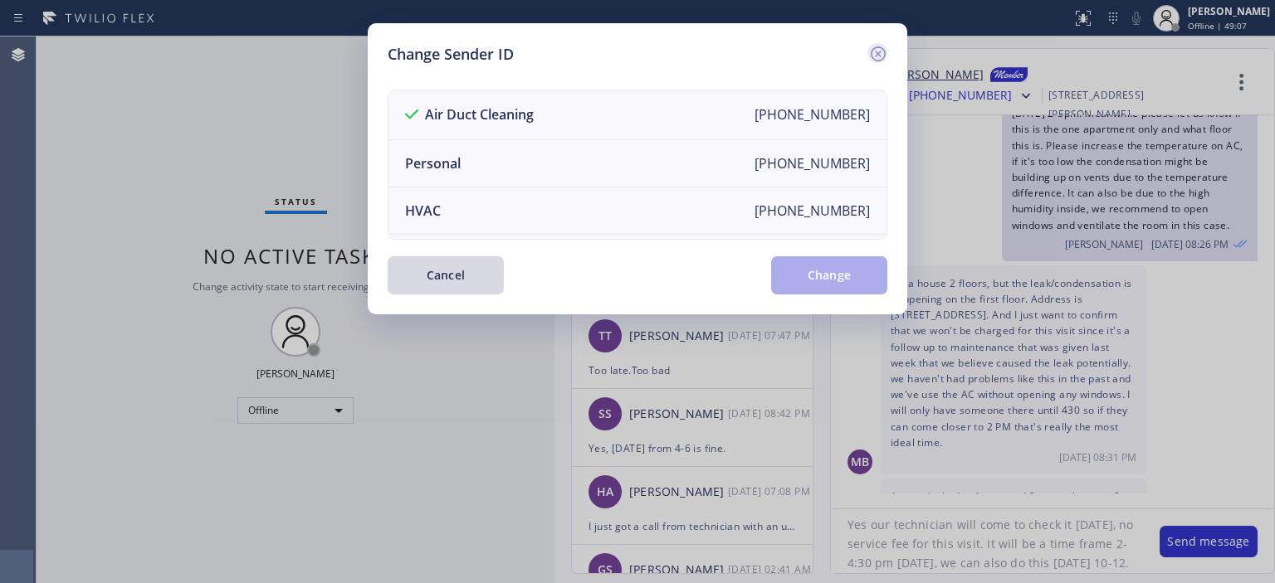
click at [882, 56] on icon at bounding box center [878, 54] width 20 height 20
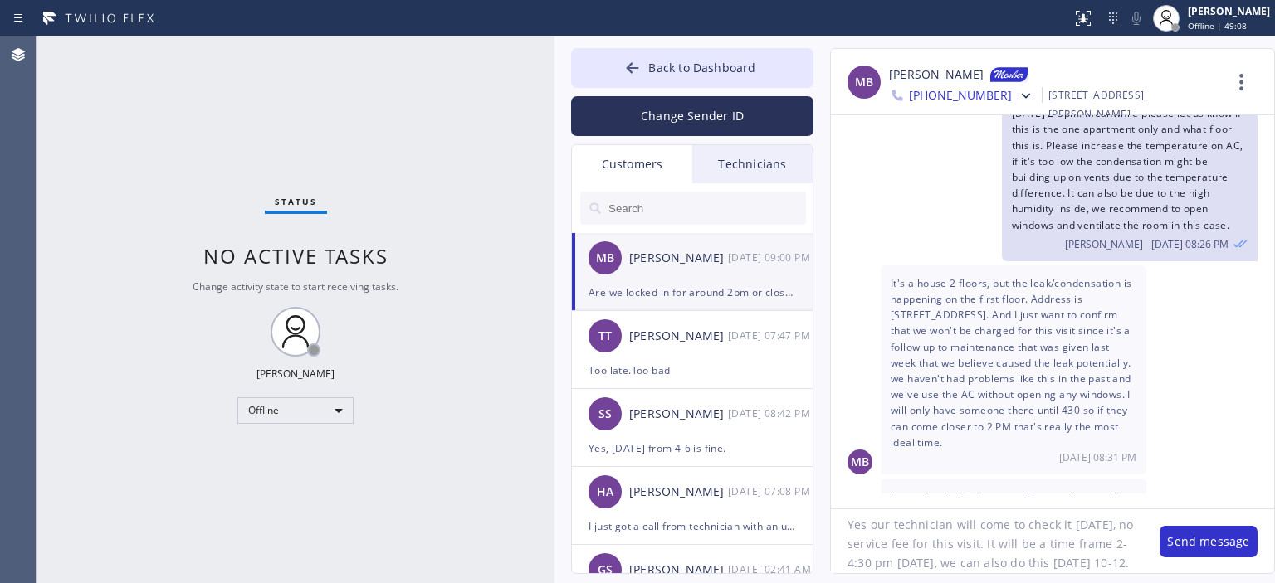
click at [999, 563] on textarea "Yes our technician will come to check it [DATE], no service fee for this visit.…" at bounding box center [987, 542] width 312 height 64
click at [1038, 550] on textarea "Yes our technician will come to check it [DATE], no service fee for this visit.…" at bounding box center [987, 542] width 312 height 64
click at [883, 569] on textarea "Yes our technician will come to check it [DATE], no service fee for this visit.…" at bounding box center [987, 542] width 312 height 64
click at [333, 499] on div "Status No active tasks Change activity state to start receiving tasks. [PERSON_…" at bounding box center [296, 310] width 518 height 547
click at [875, 565] on textarea "Yes our technician will come to check it [DATE], no service fee for this visit.…" at bounding box center [987, 542] width 312 height 64
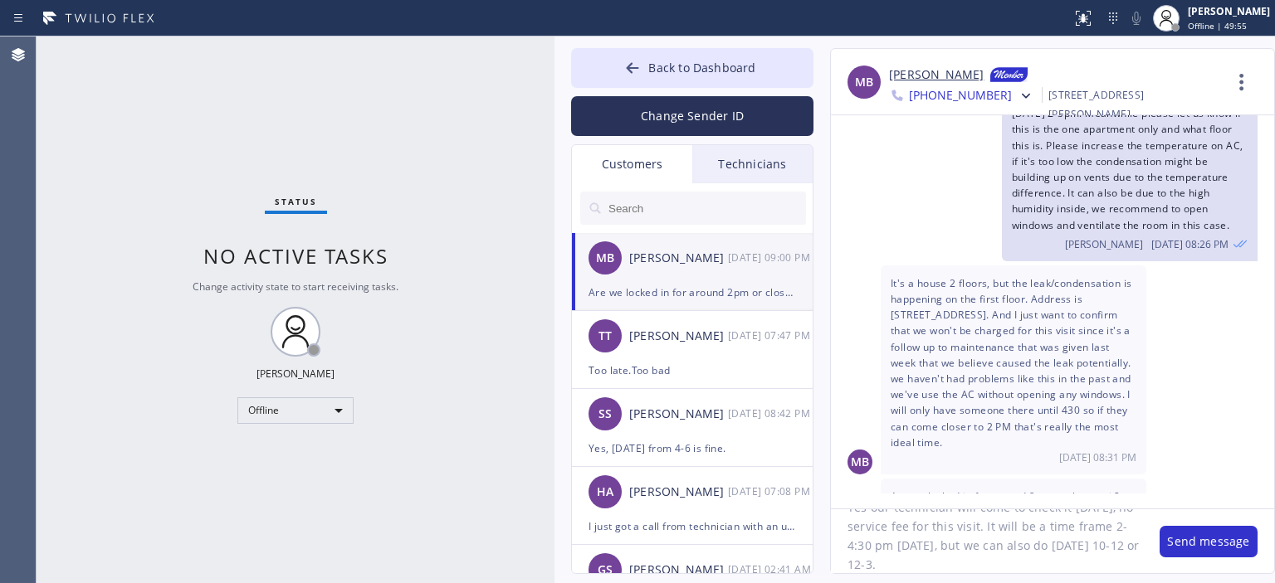
click at [1044, 561] on textarea "Yes our technician will come to check it [DATE], no service fee for this visit.…" at bounding box center [987, 542] width 312 height 64
type textarea "Yes our technician will come to check it [DATE], no service fee for this visit.…"
click at [738, 120] on button "Change Sender ID" at bounding box center [692, 116] width 242 height 40
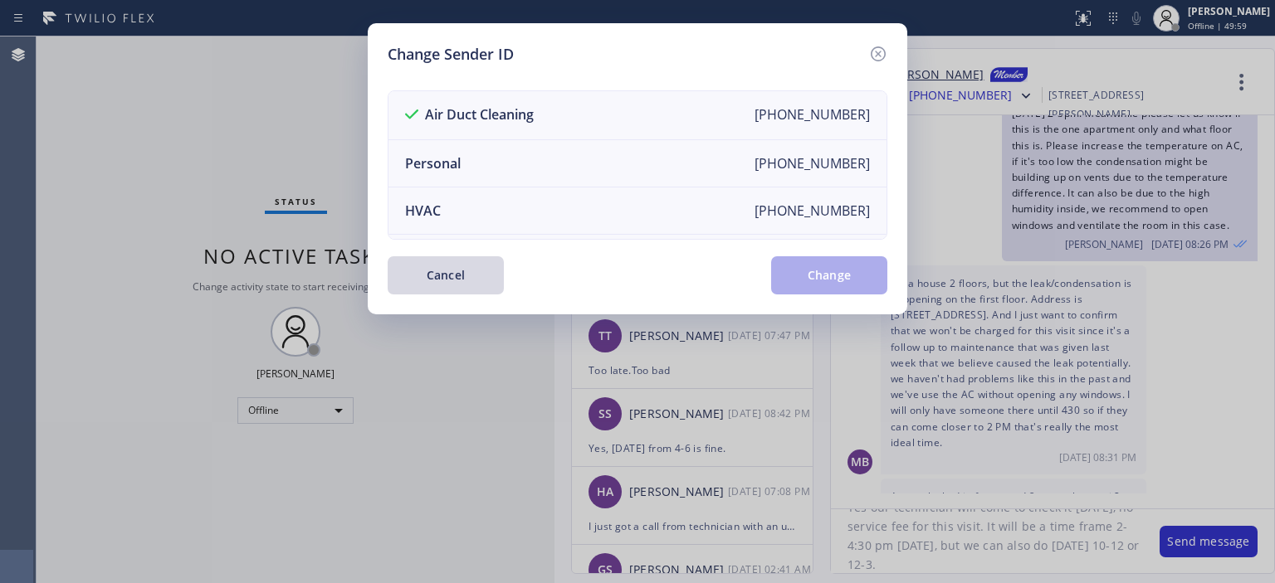
click at [878, 52] on icon at bounding box center [878, 53] width 15 height 15
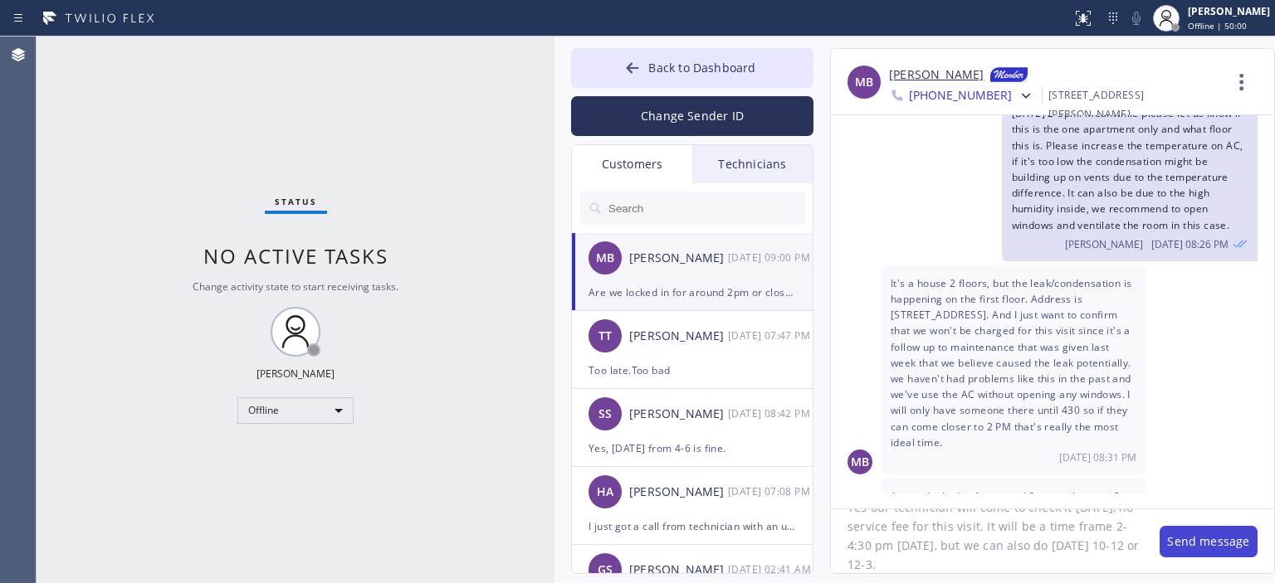
click at [1191, 551] on button "Send message" at bounding box center [1209, 542] width 98 height 32
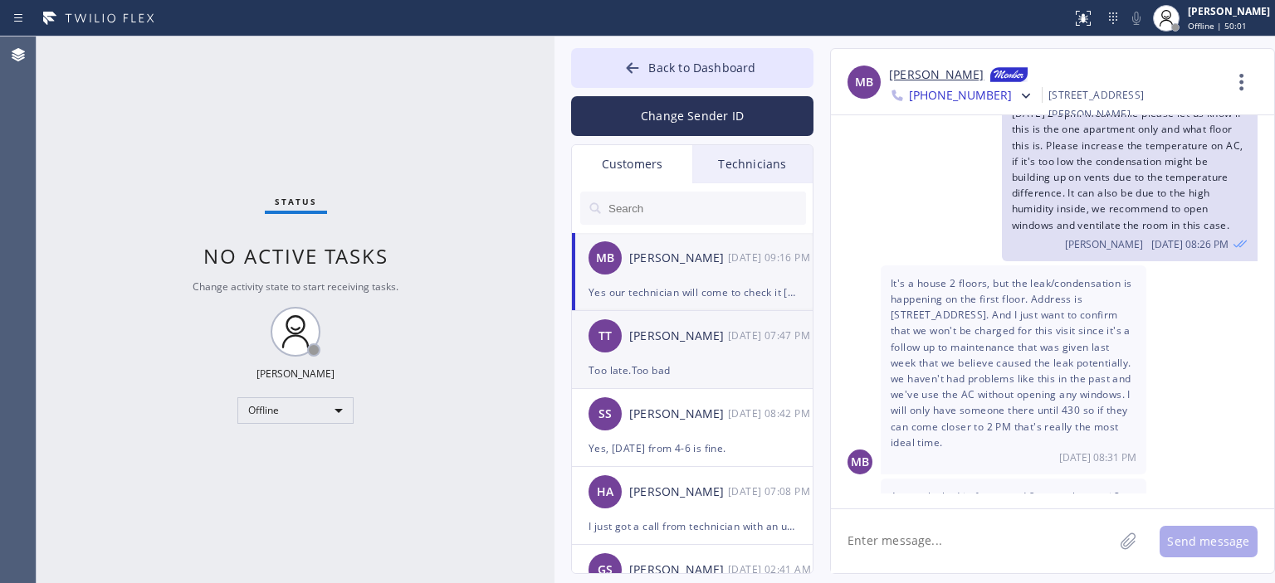
scroll to position [2227, 0]
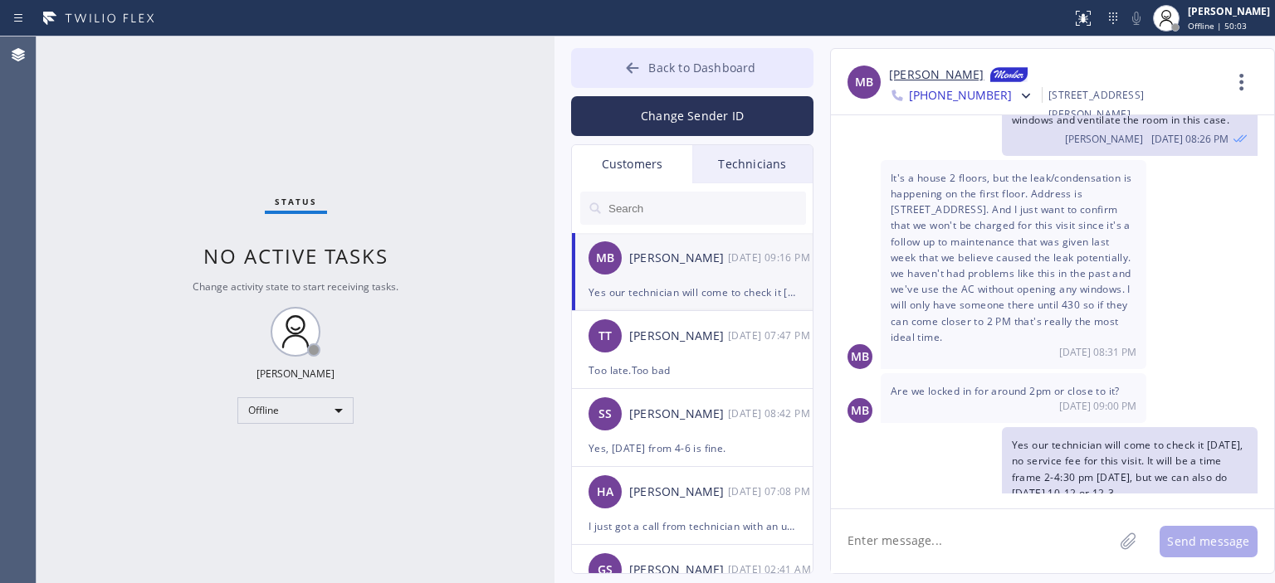
click at [634, 60] on icon at bounding box center [632, 68] width 17 height 17
